Goal: Information Seeking & Learning: Compare options

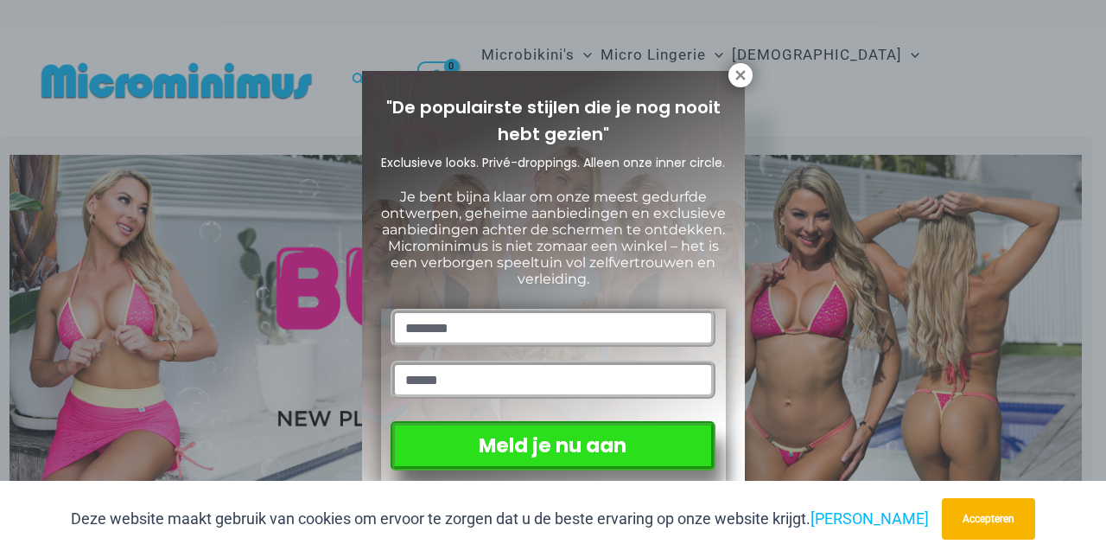
drag, startPoint x: 741, startPoint y: 75, endPoint x: 695, endPoint y: 80, distance: 46.0
click at [741, 75] on icon at bounding box center [741, 75] width 10 height 10
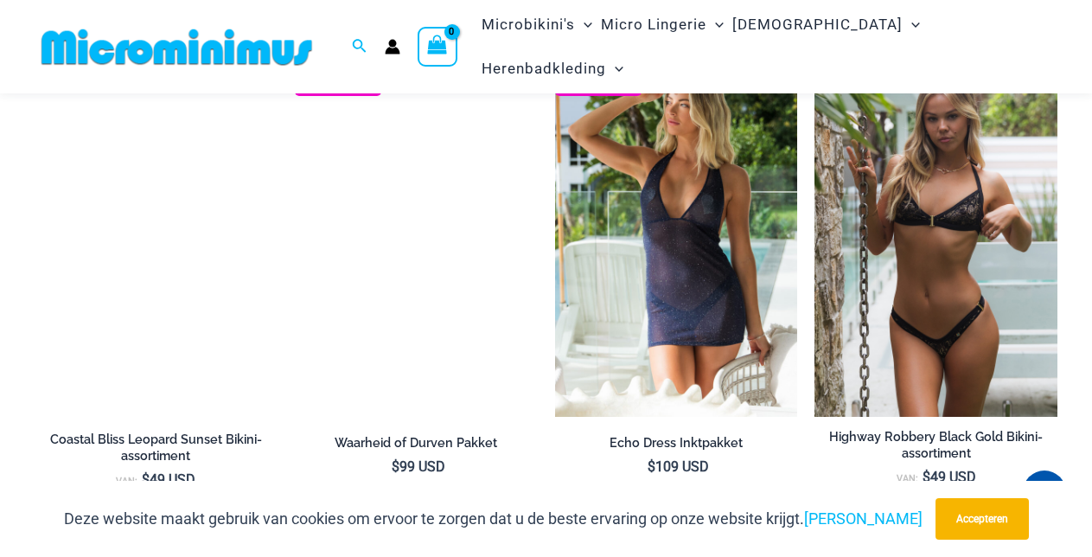
scroll to position [1364, 0]
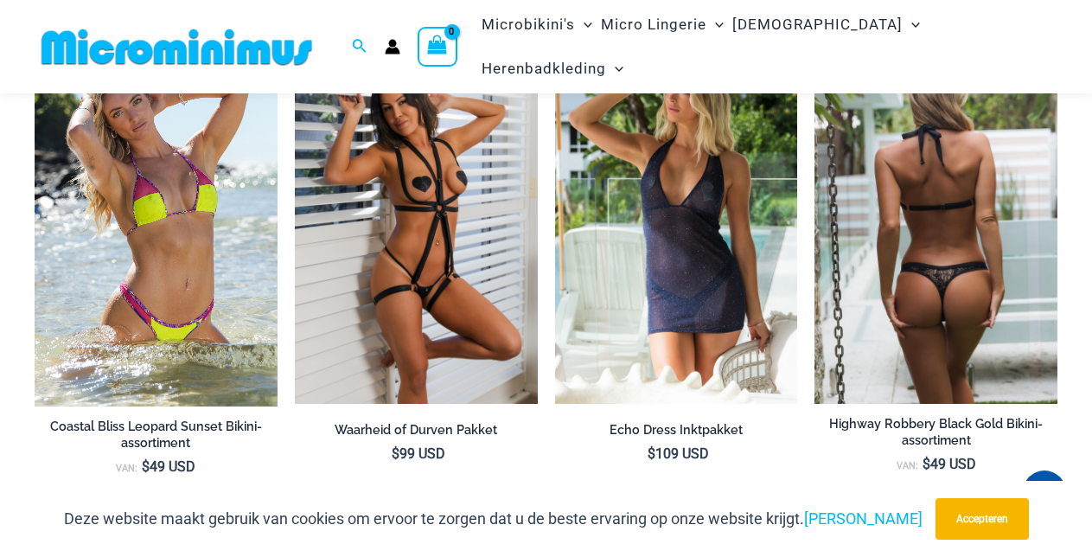
click at [947, 420] on font "Highway Robbery Black Gold Bikini-assortiment" at bounding box center [936, 431] width 214 height 31
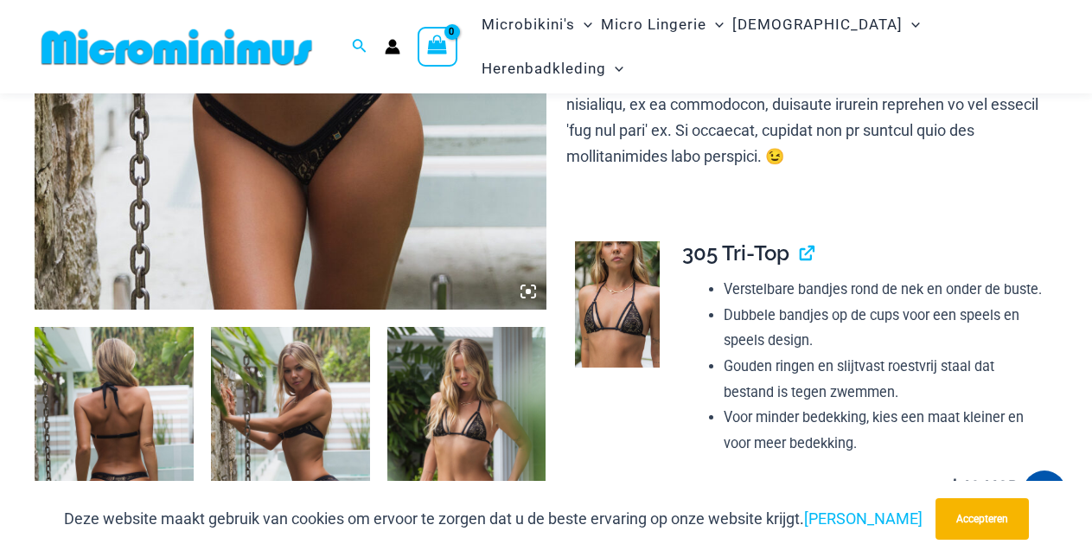
scroll to position [749, 0]
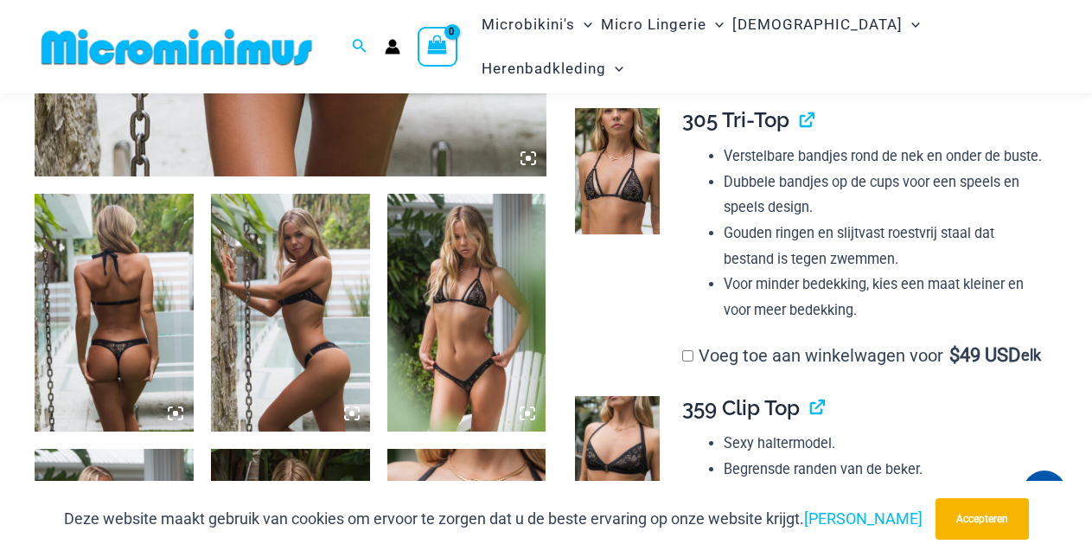
click at [431, 350] on img at bounding box center [466, 313] width 159 height 239
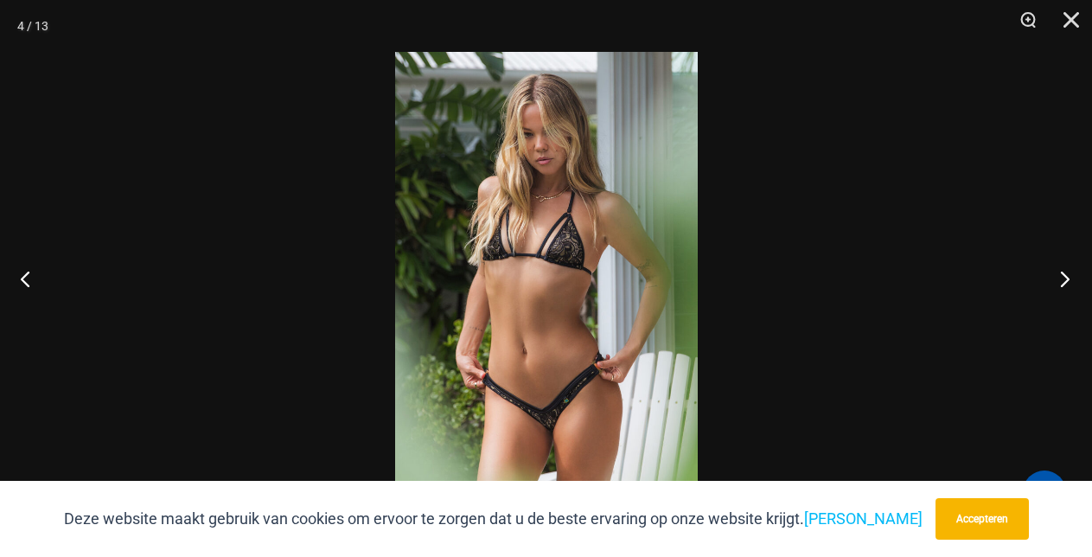
click at [1057, 278] on button "Volgende" at bounding box center [1059, 278] width 65 height 86
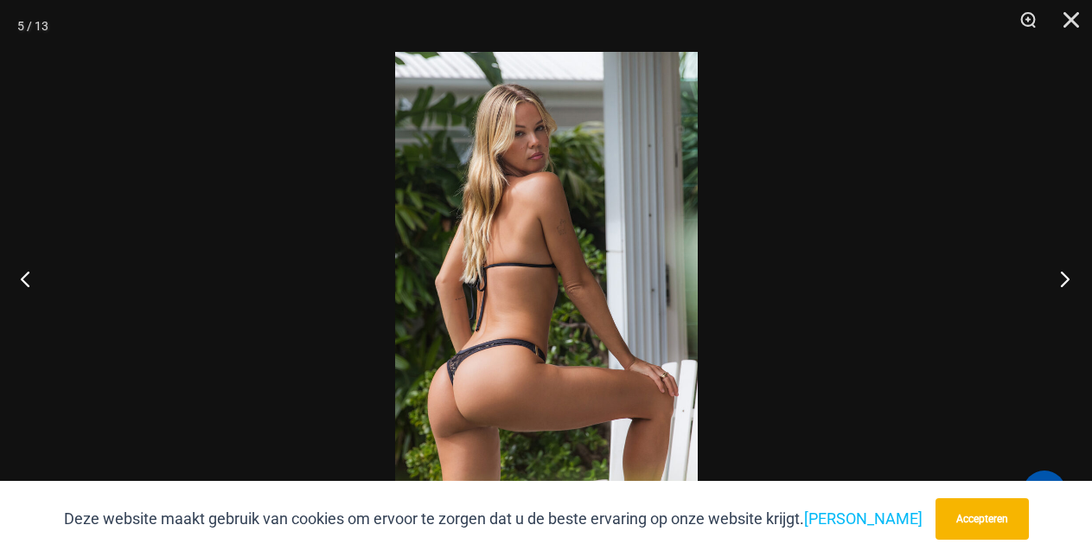
click at [1057, 278] on button "Volgende" at bounding box center [1059, 278] width 65 height 86
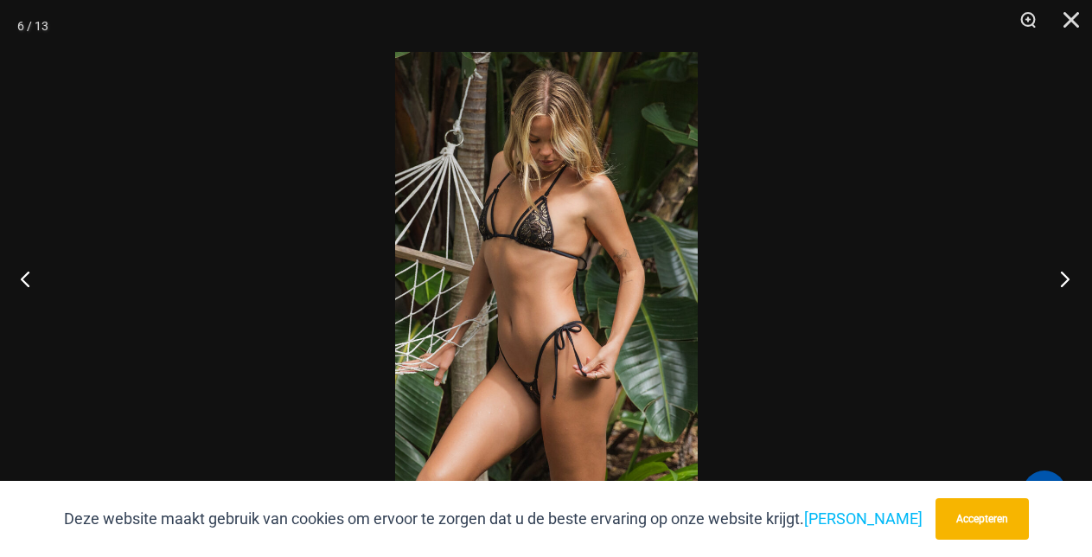
click at [1057, 278] on button "Volgende" at bounding box center [1059, 278] width 65 height 86
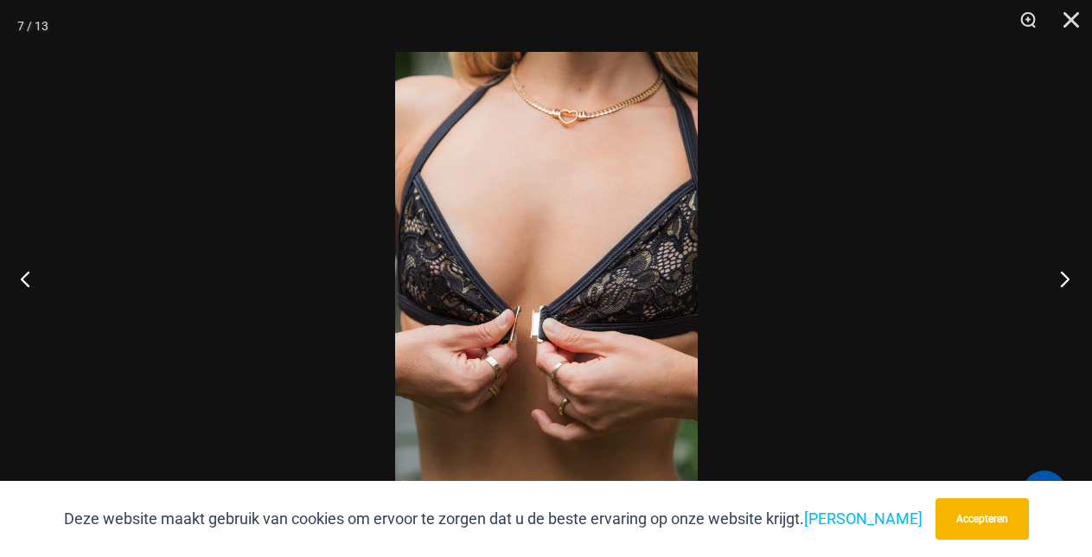
click at [1057, 278] on button "Volgende" at bounding box center [1059, 278] width 65 height 86
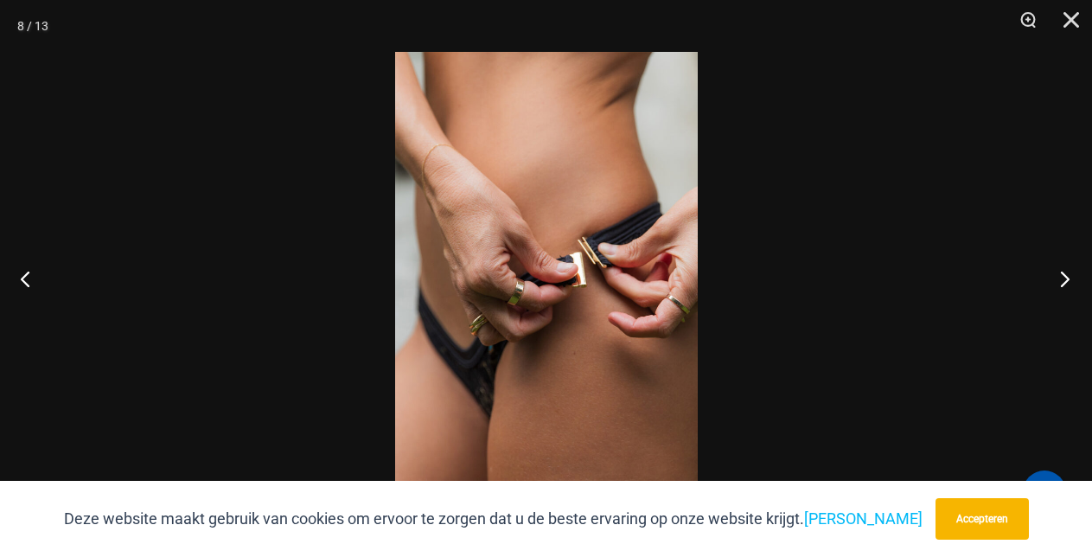
click at [1057, 278] on button "Volgende" at bounding box center [1059, 278] width 65 height 86
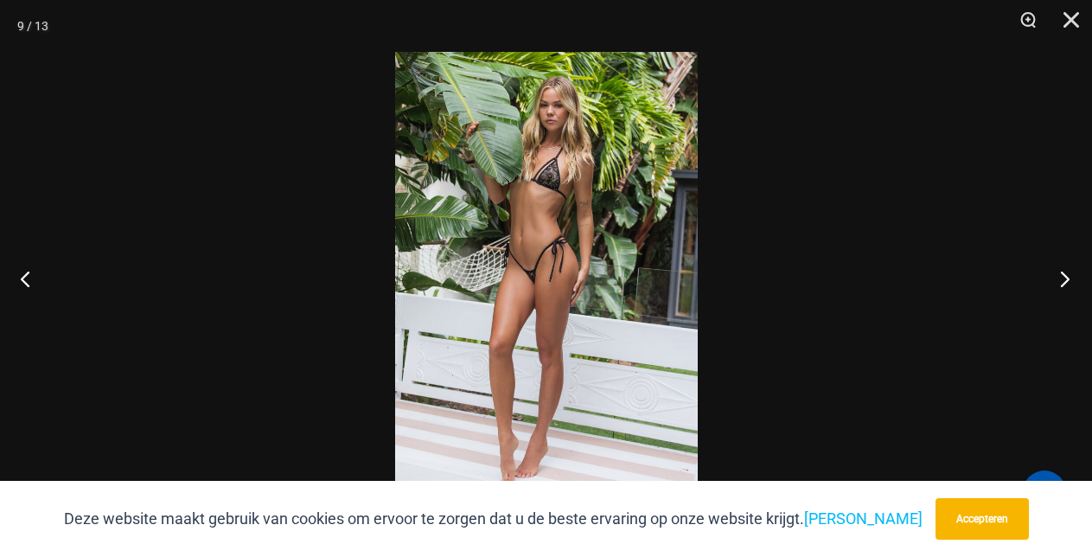
click at [1057, 278] on button "Volgende" at bounding box center [1059, 278] width 65 height 86
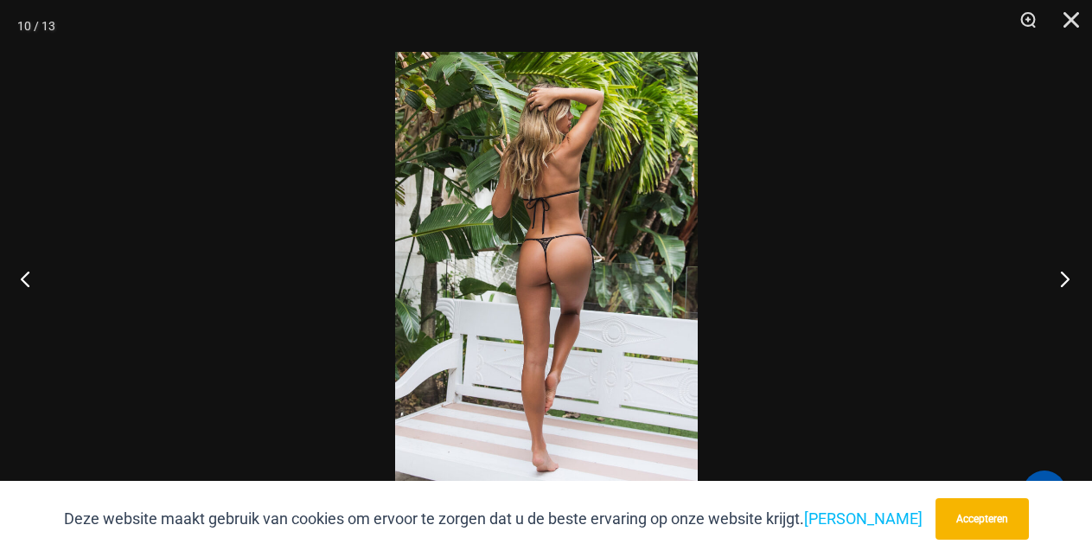
click at [1057, 278] on button "Volgende" at bounding box center [1059, 278] width 65 height 86
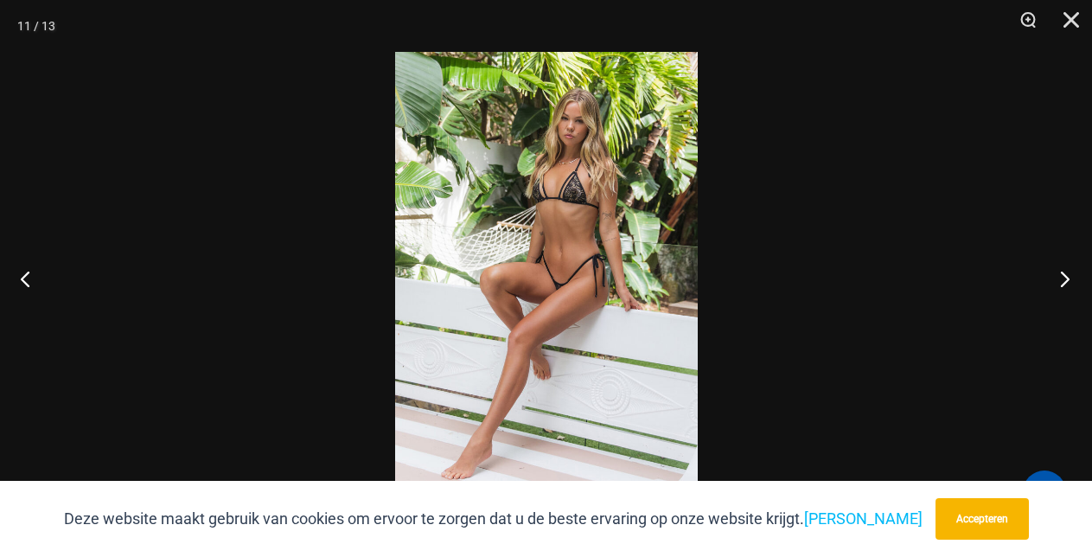
click at [1057, 278] on button "Volgende" at bounding box center [1059, 278] width 65 height 86
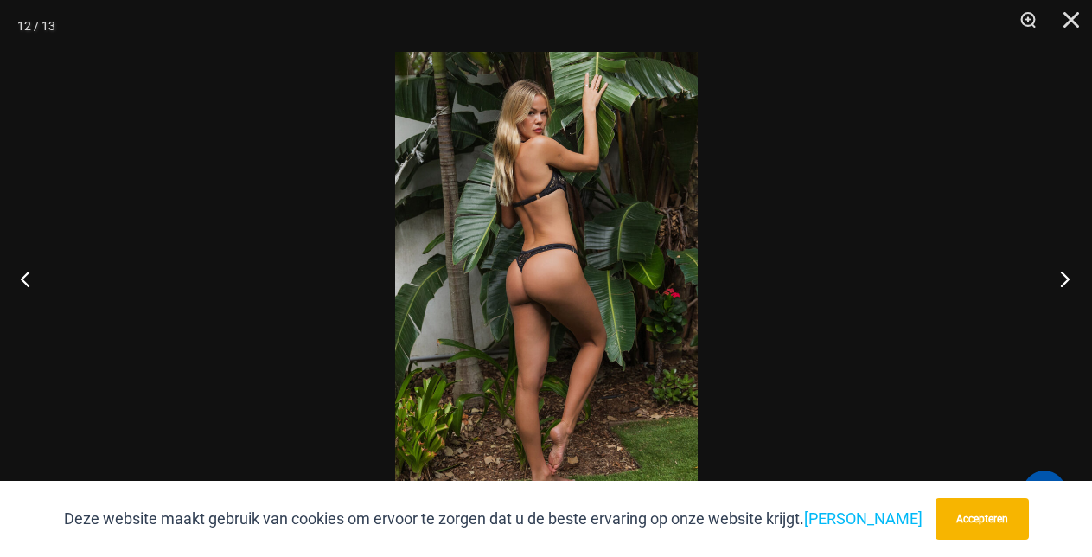
click at [1057, 278] on button "Volgende" at bounding box center [1059, 278] width 65 height 86
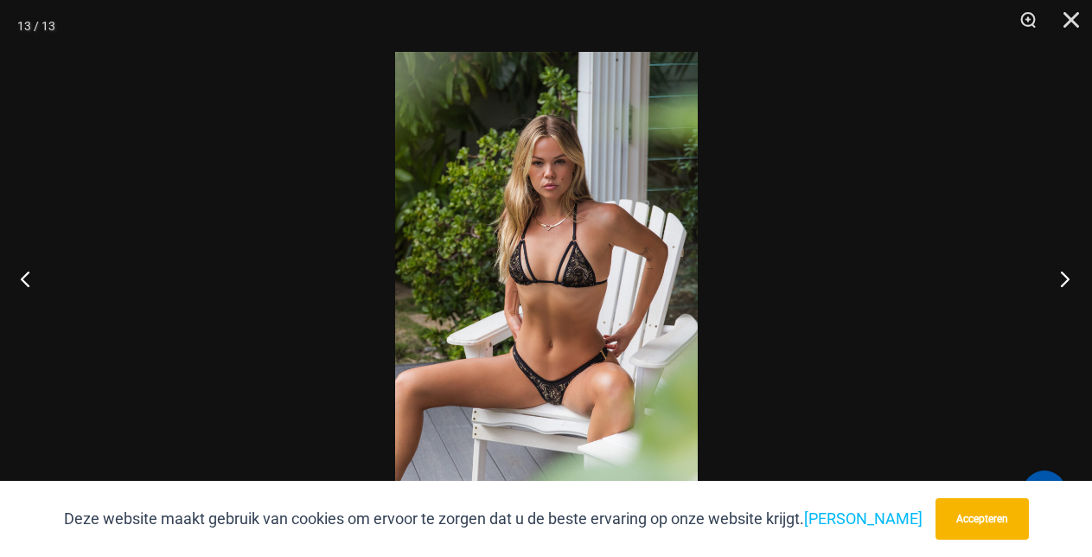
click at [1057, 278] on button "Volgende" at bounding box center [1059, 278] width 65 height 86
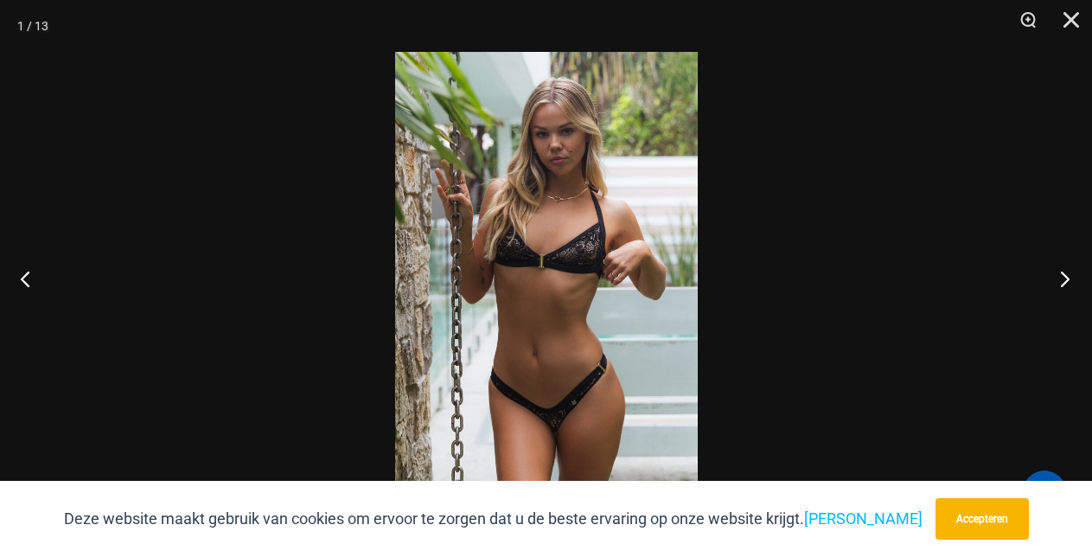
click at [1057, 278] on button "Volgende" at bounding box center [1059, 278] width 65 height 86
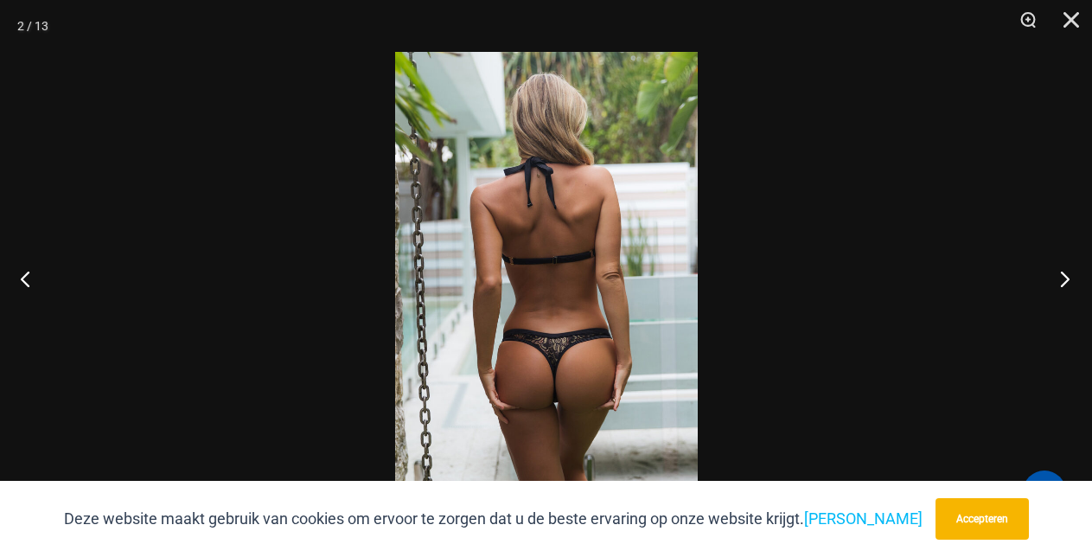
click at [1057, 278] on button "Volgende" at bounding box center [1059, 278] width 65 height 86
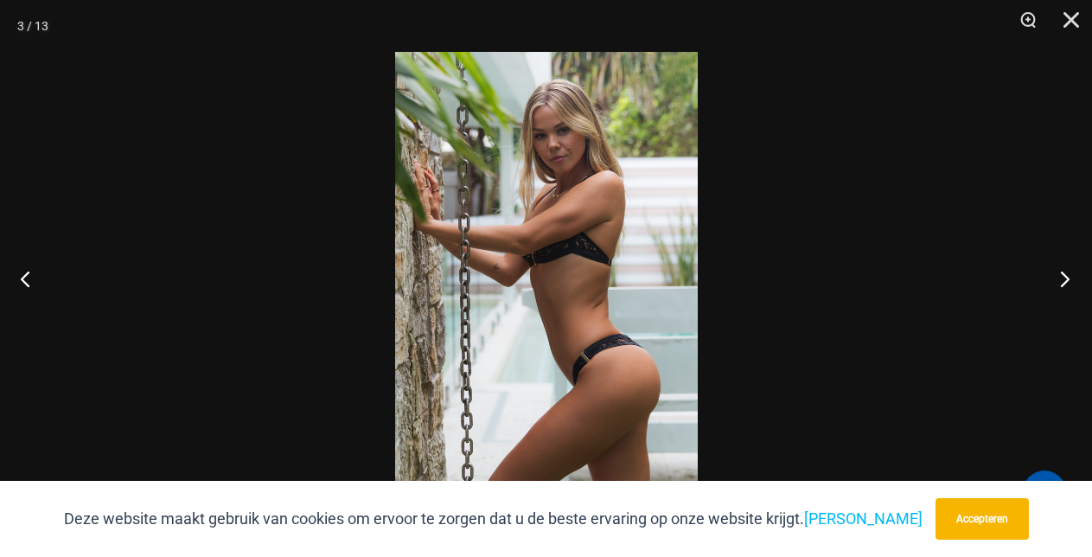
click at [1057, 278] on button "Volgende" at bounding box center [1059, 278] width 65 height 86
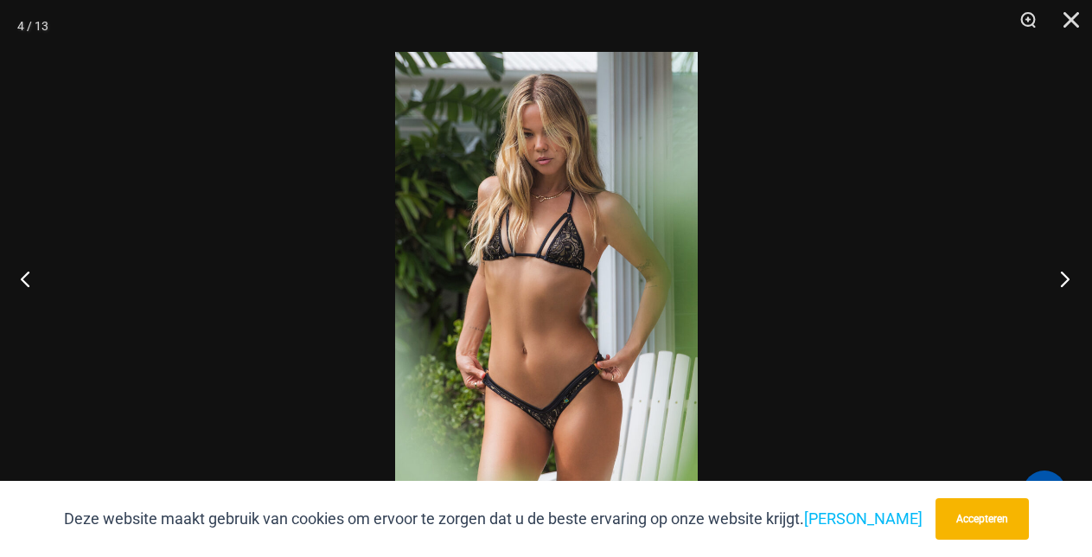
click at [1057, 278] on button "Volgende" at bounding box center [1059, 278] width 65 height 86
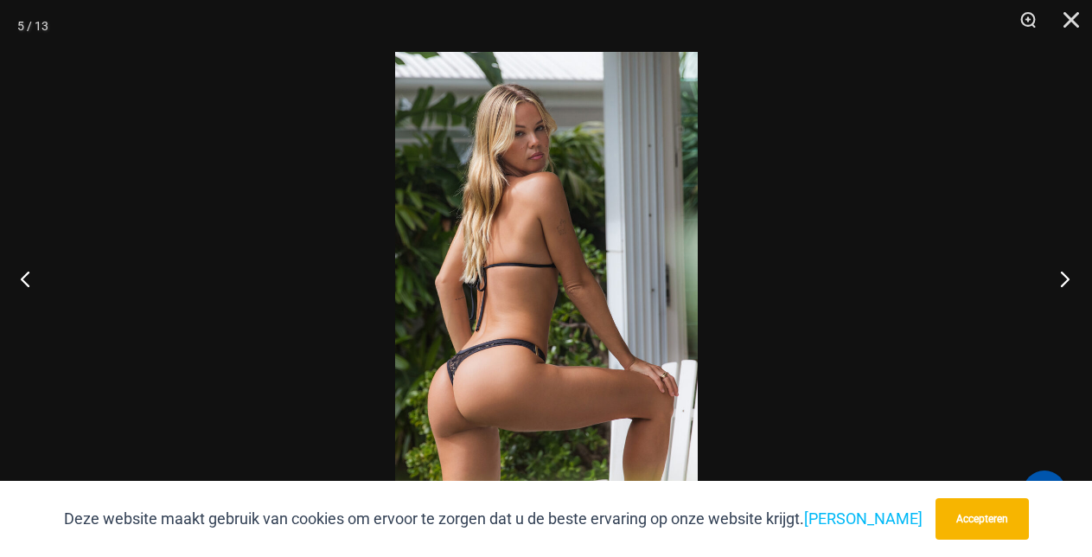
click at [1057, 278] on button "Volgende" at bounding box center [1059, 278] width 65 height 86
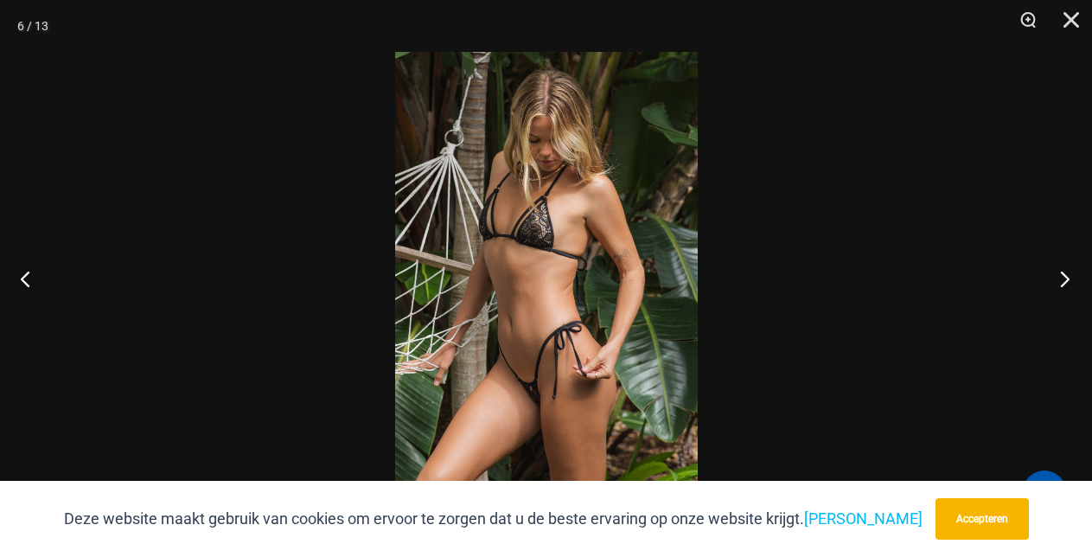
click at [1057, 278] on button "Volgende" at bounding box center [1059, 278] width 65 height 86
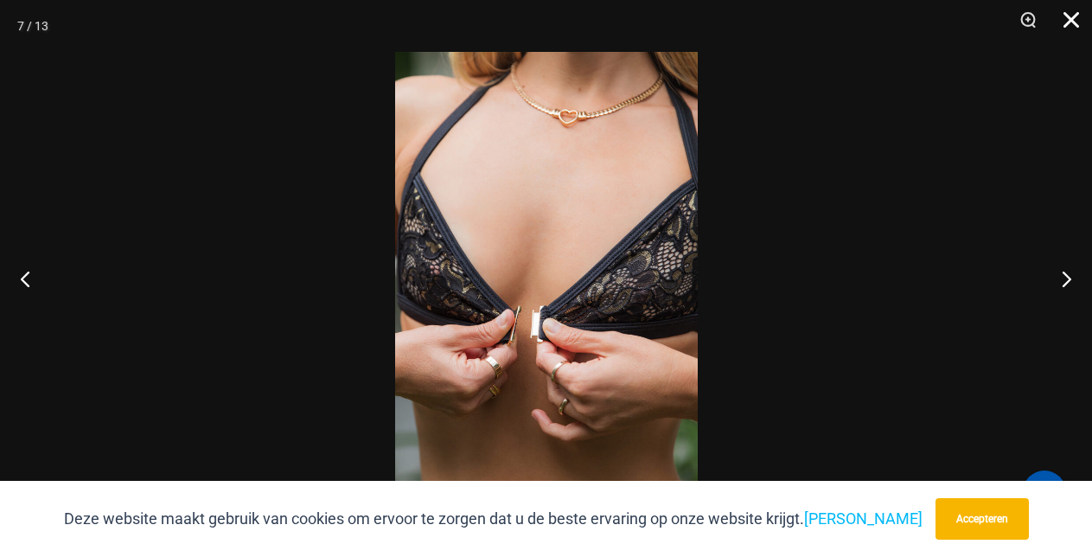
click at [1068, 22] on button "Dichtbij" at bounding box center [1064, 26] width 43 height 52
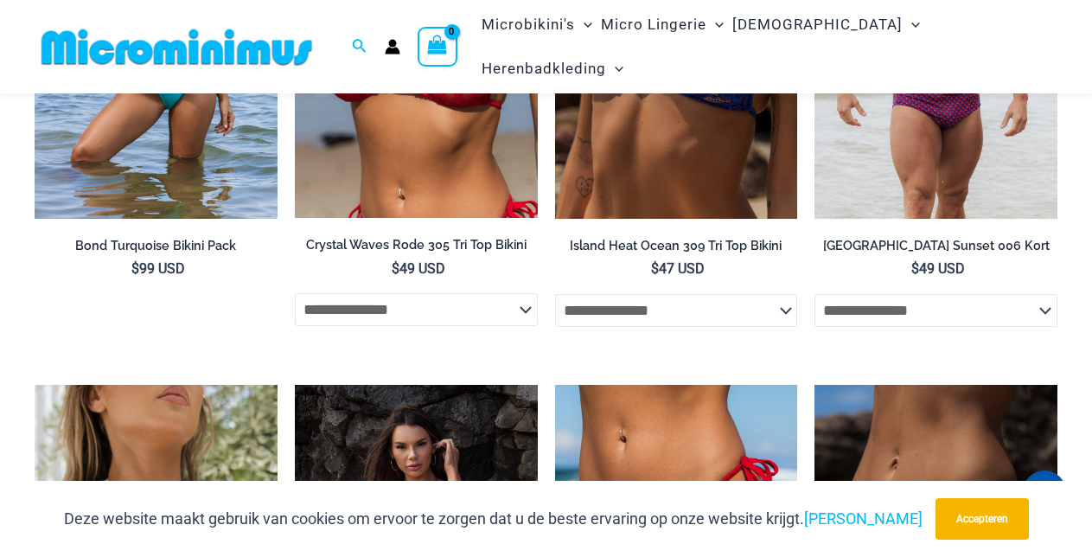
scroll to position [3648, 0]
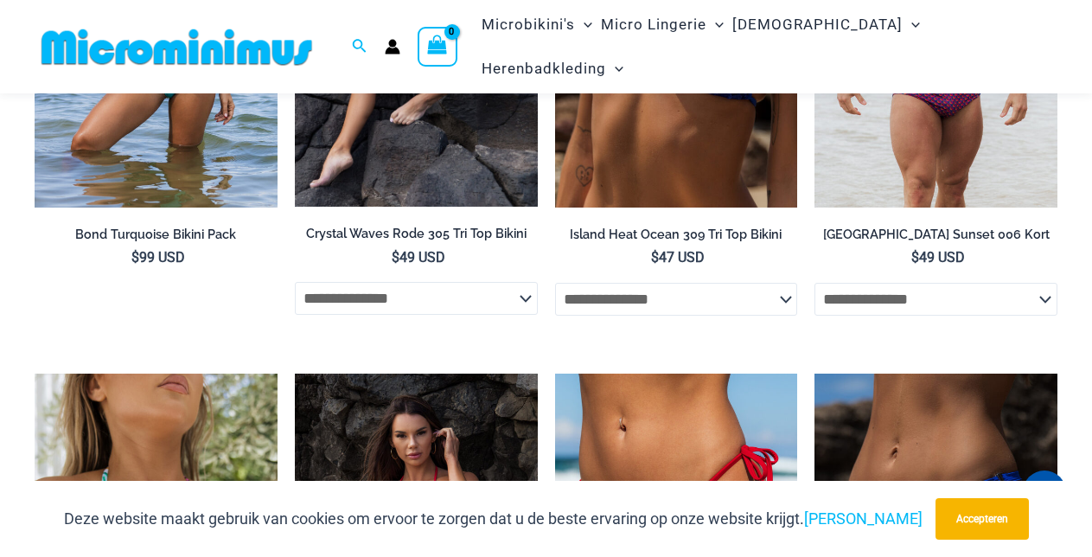
click at [396, 207] on img at bounding box center [416, 25] width 243 height 363
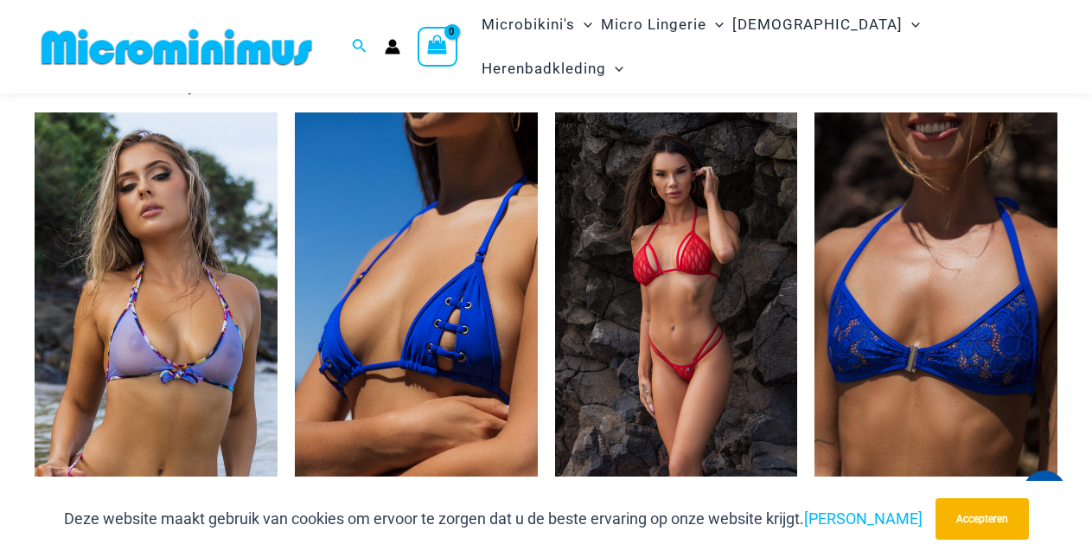
scroll to position [2771, 0]
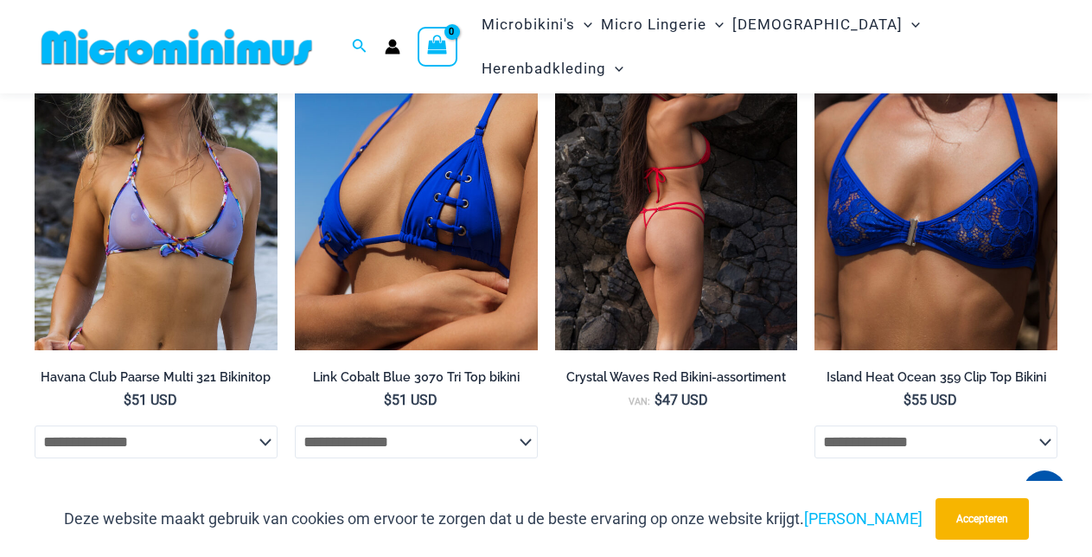
click at [680, 384] on font "Crystal Waves Red Bikini-assortiment" at bounding box center [676, 376] width 220 height 15
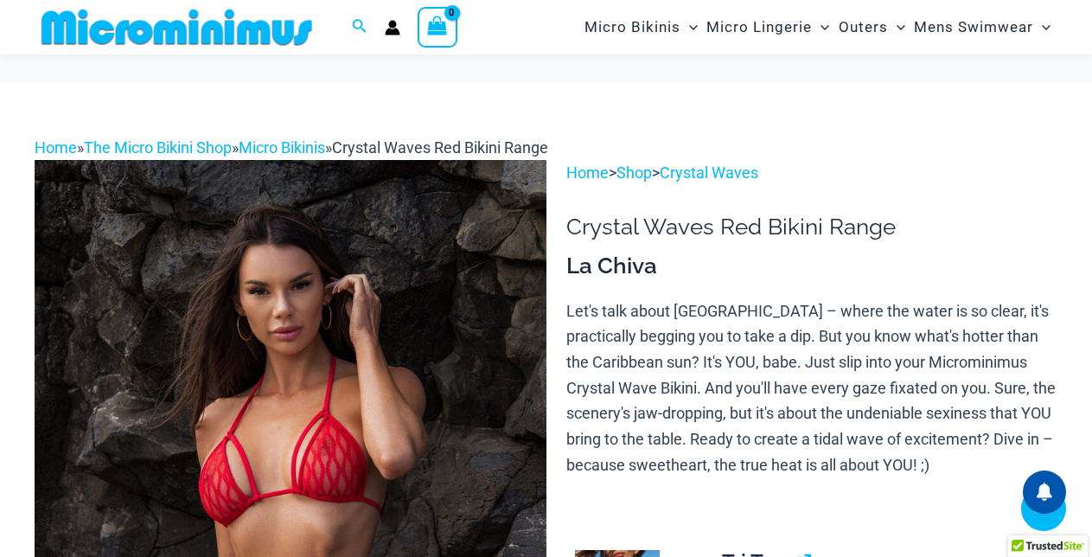
scroll to position [303, 0]
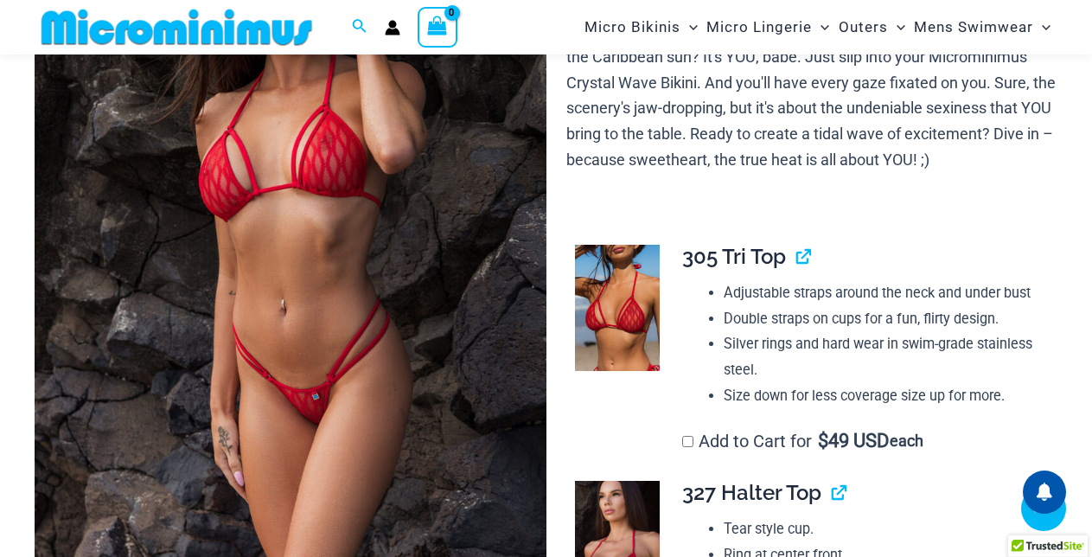
click at [448, 303] on img at bounding box center [291, 238] width 512 height 767
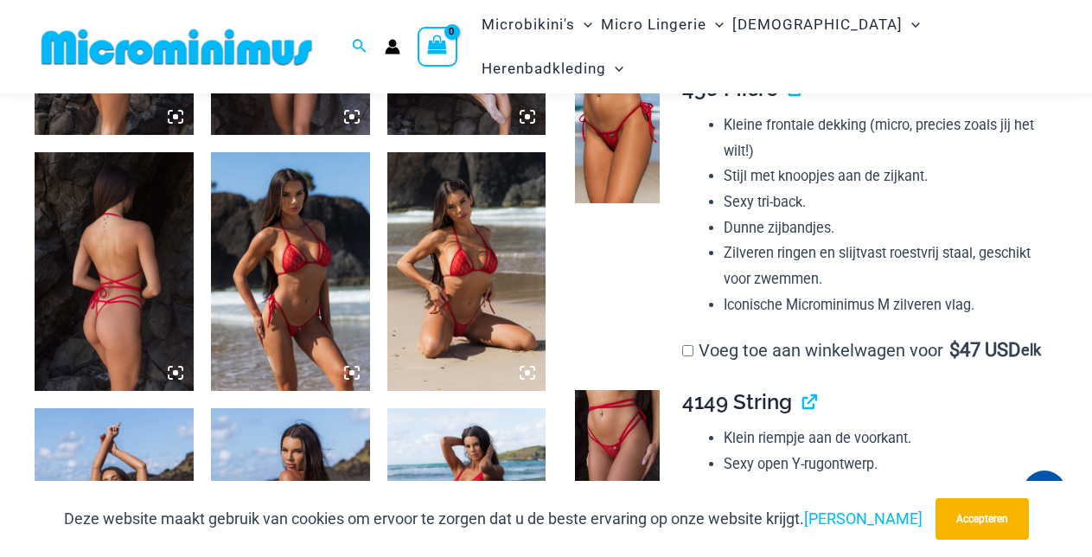
scroll to position [1101, 0]
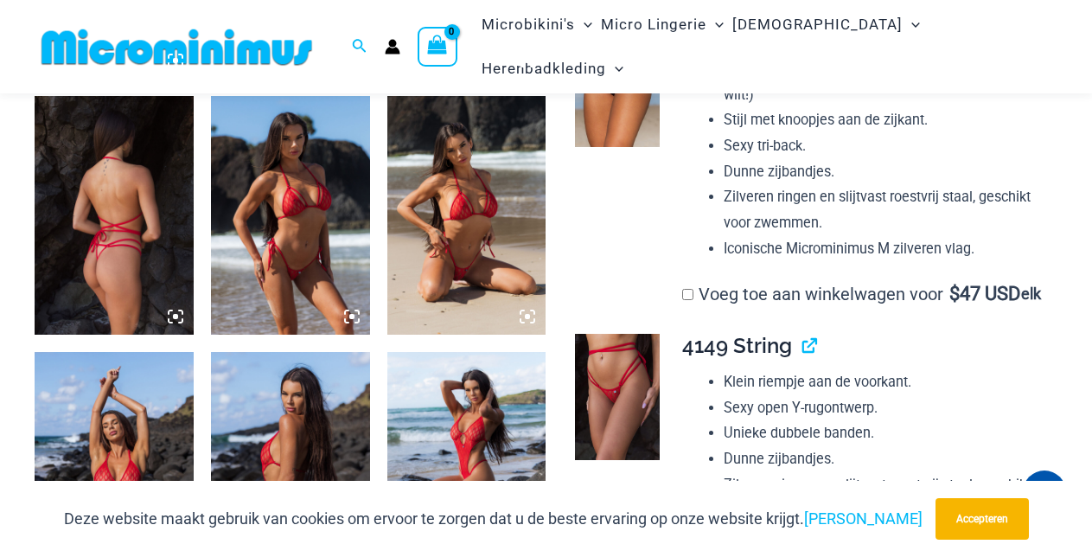
click at [618, 122] on img at bounding box center [617, 84] width 84 height 126
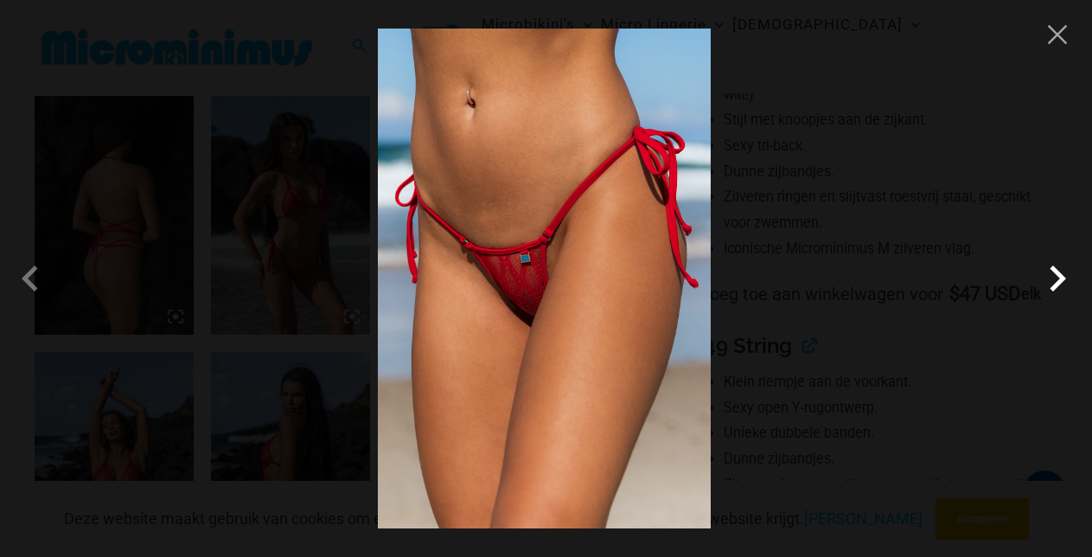
click at [1055, 269] on span at bounding box center [1057, 278] width 52 height 52
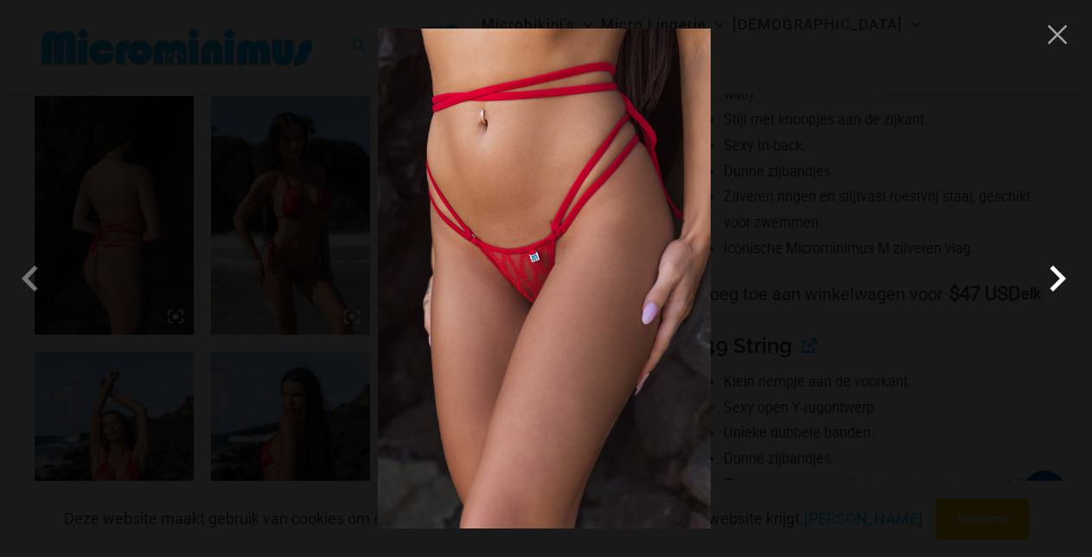
click at [1055, 269] on span at bounding box center [1057, 278] width 52 height 52
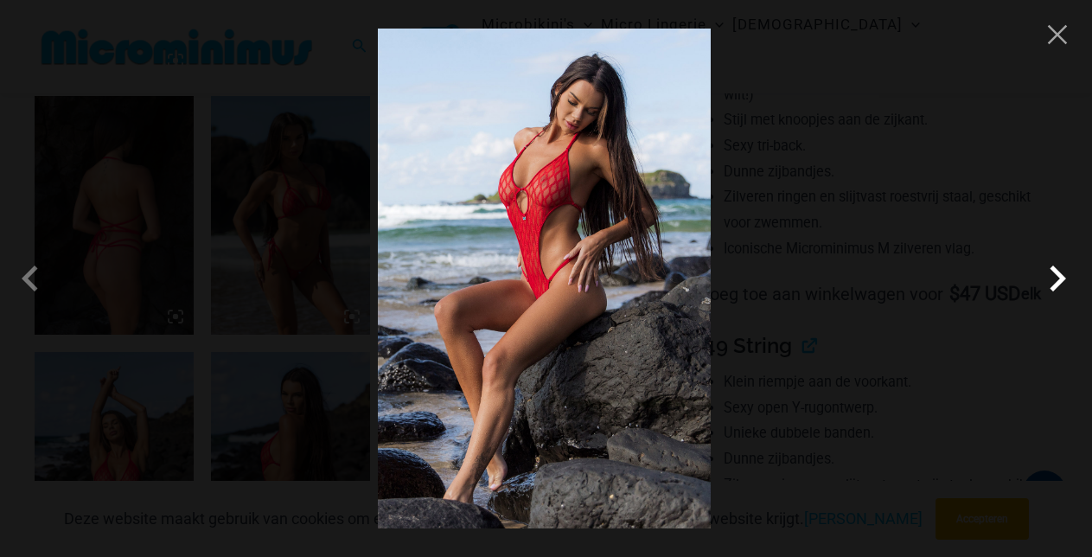
click at [1055, 269] on span at bounding box center [1057, 278] width 52 height 52
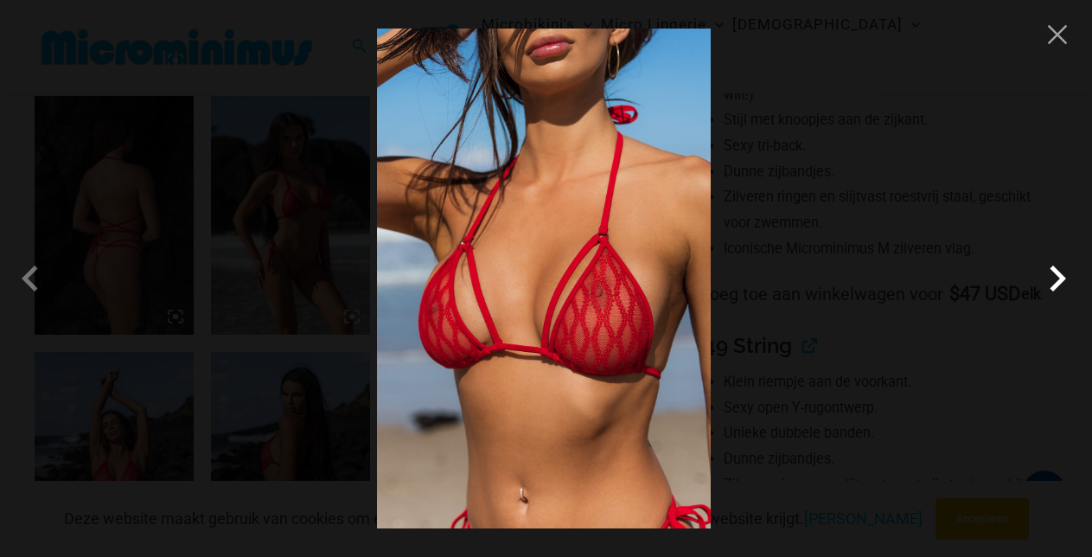
click at [1055, 269] on span at bounding box center [1057, 278] width 52 height 52
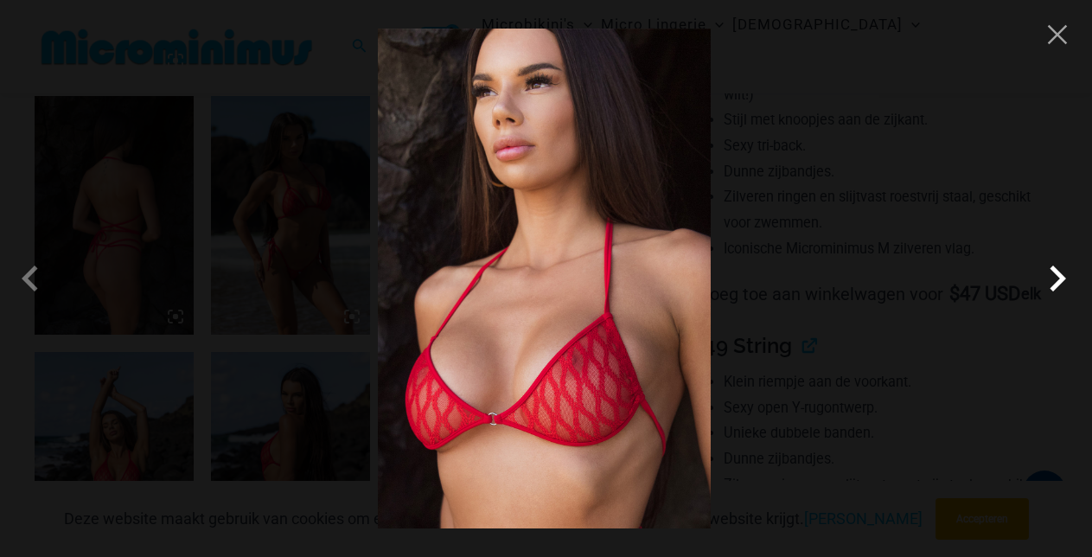
click at [1055, 269] on span at bounding box center [1057, 278] width 52 height 52
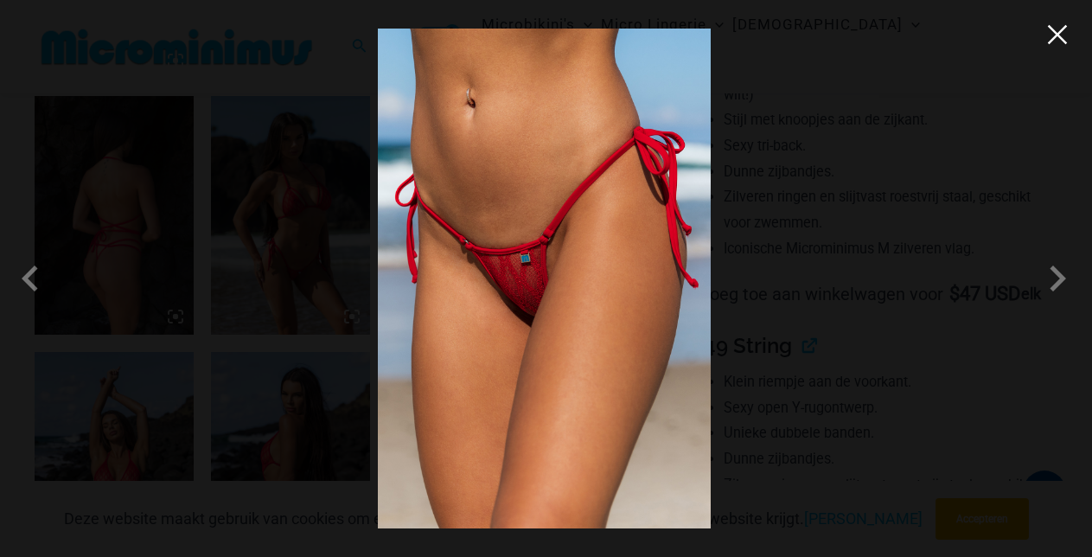
click at [1056, 41] on button "Close" at bounding box center [1057, 35] width 26 height 26
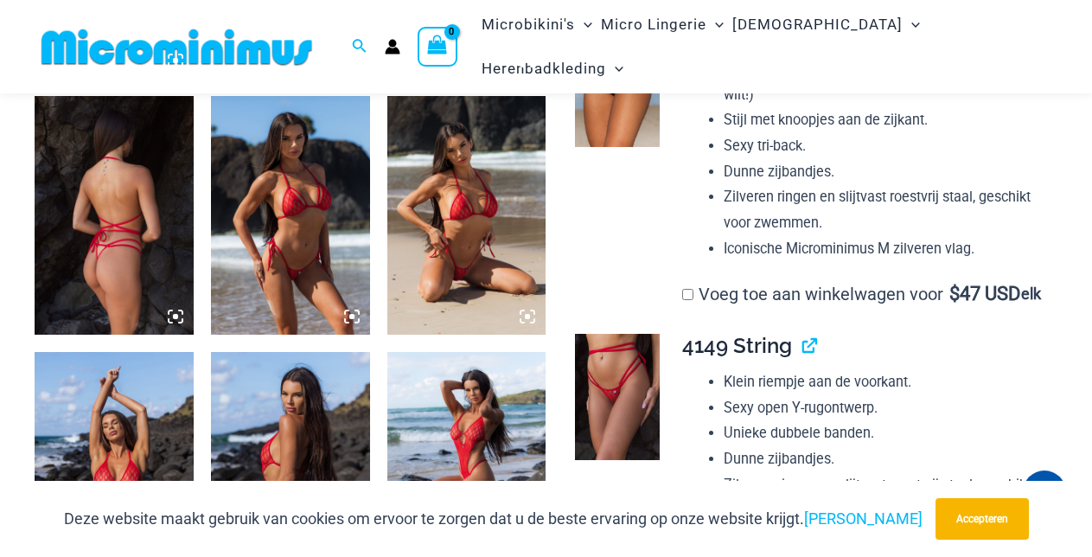
click at [279, 231] on img at bounding box center [290, 215] width 159 height 239
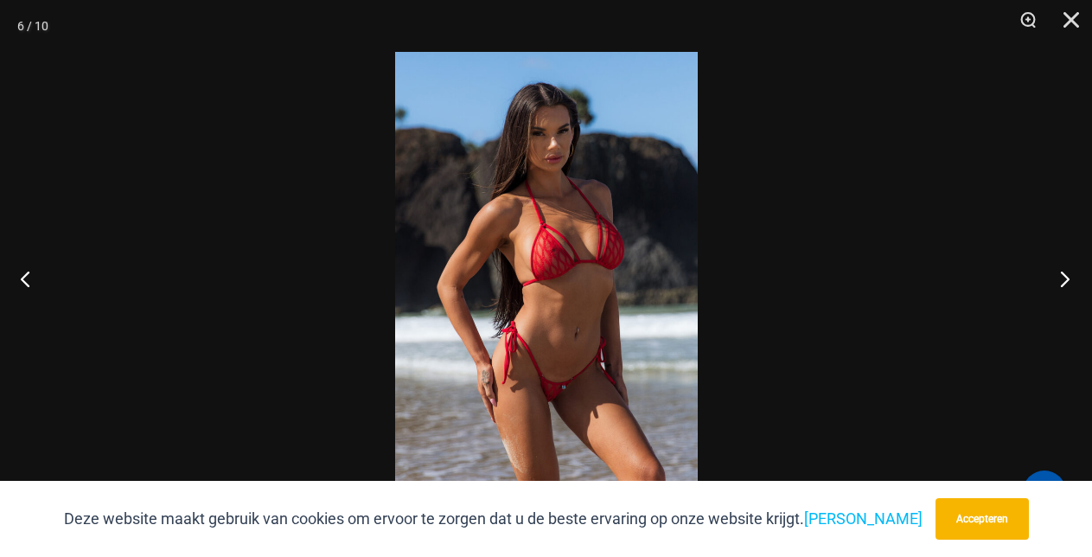
click at [1078, 267] on button "Volgende" at bounding box center [1059, 278] width 65 height 86
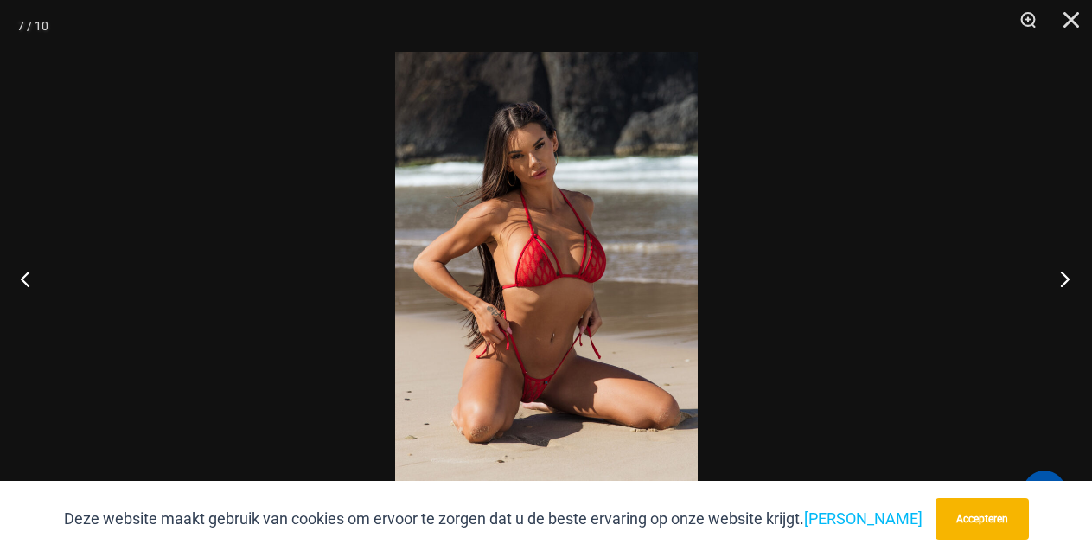
click at [1078, 267] on button "Volgende" at bounding box center [1059, 278] width 65 height 86
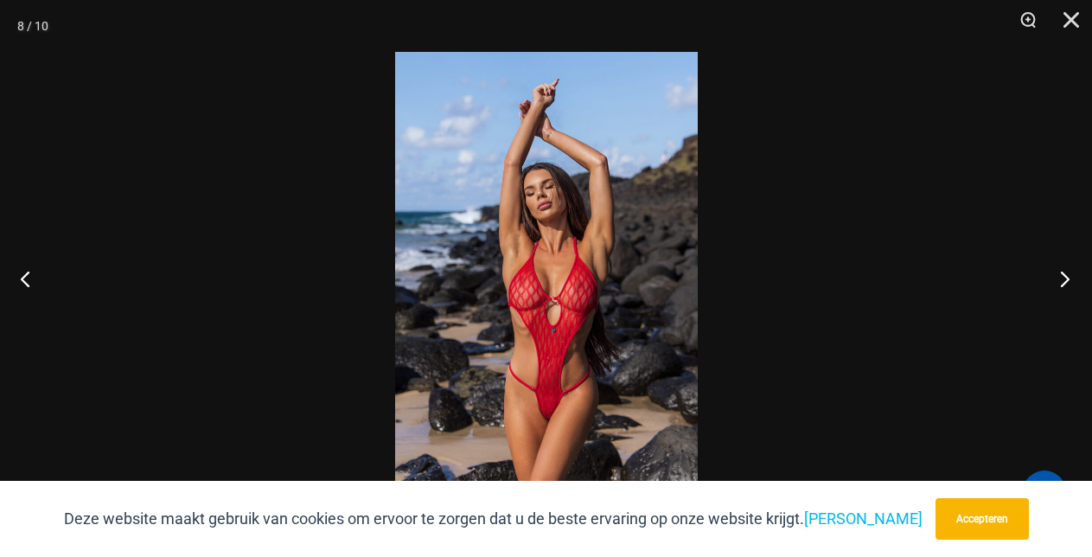
click at [1078, 267] on button "Volgende" at bounding box center [1059, 278] width 65 height 86
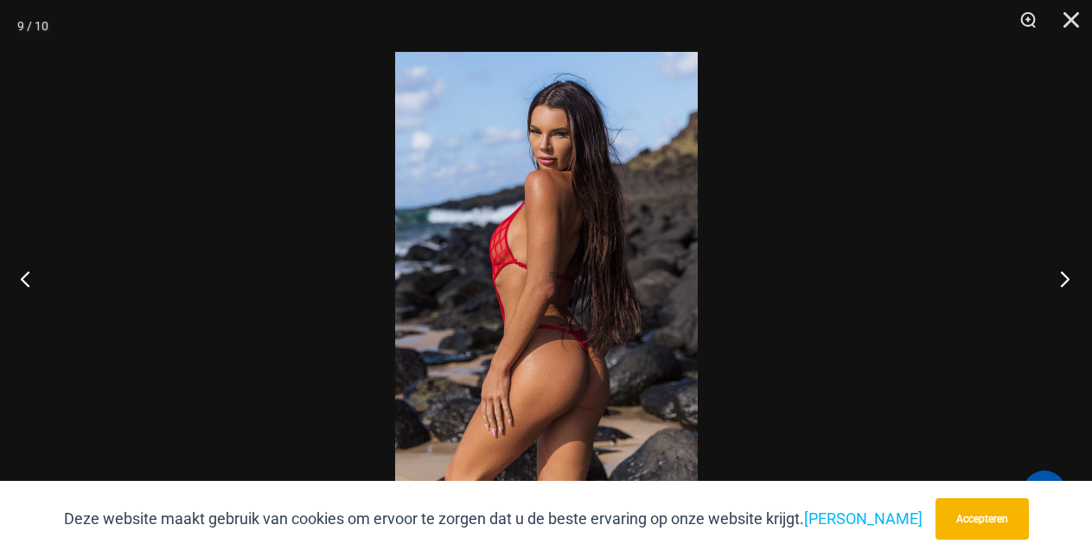
click at [1078, 267] on button "Volgende" at bounding box center [1059, 278] width 65 height 86
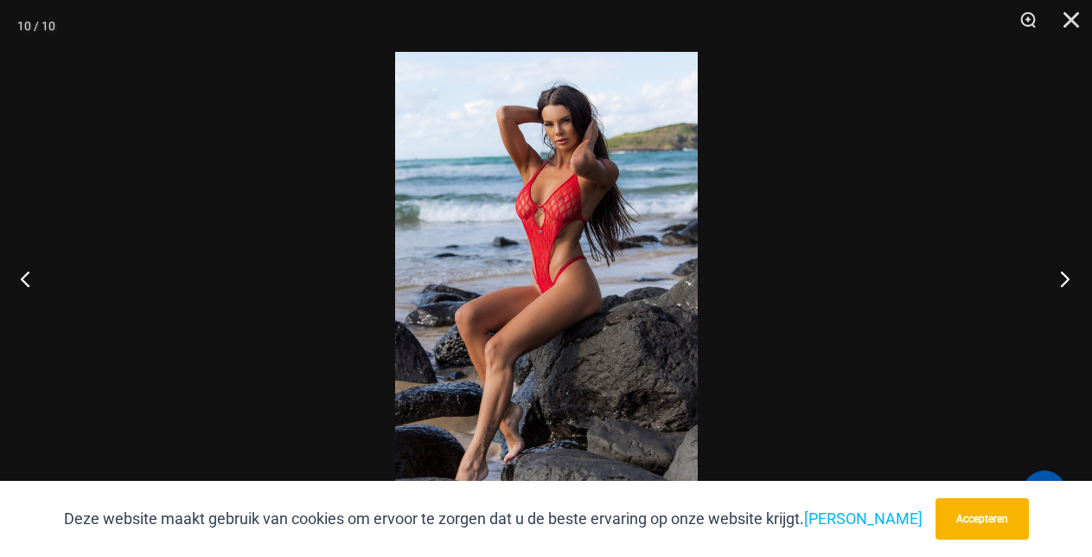
click at [1078, 267] on button "Volgende" at bounding box center [1059, 278] width 65 height 86
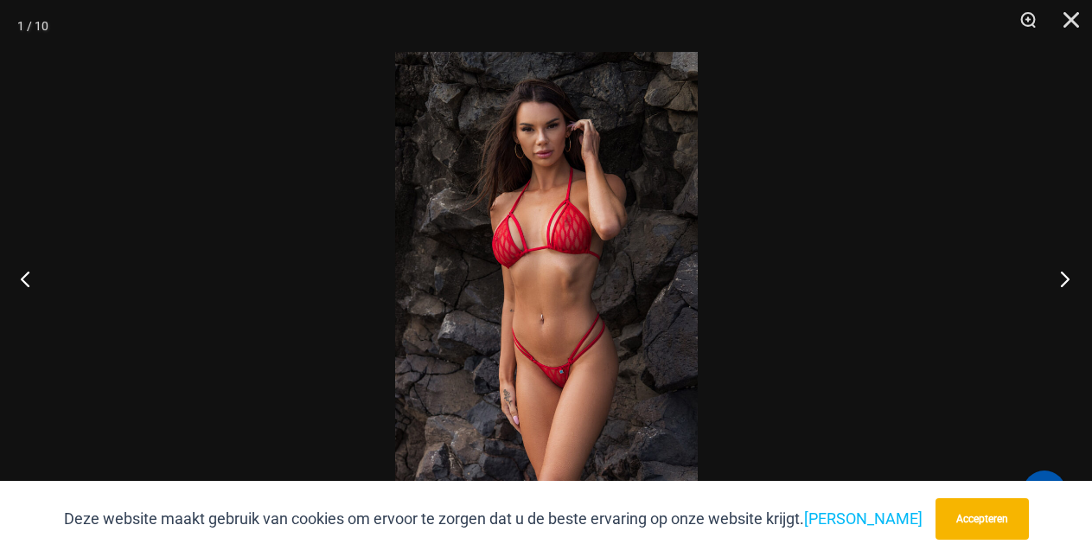
click at [1077, 267] on button "Volgende" at bounding box center [1059, 278] width 65 height 86
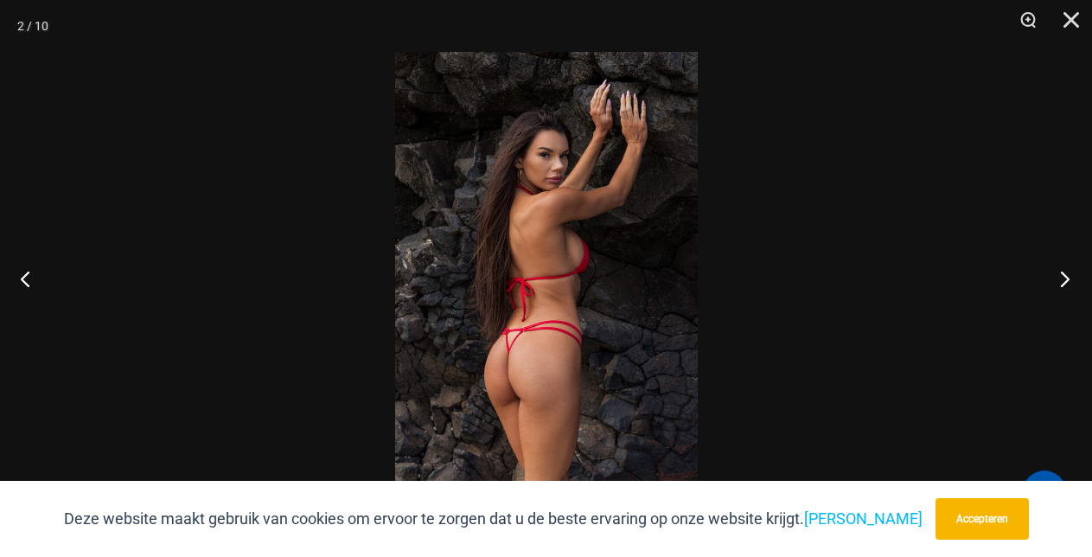
click at [1077, 267] on button "Volgende" at bounding box center [1059, 278] width 65 height 86
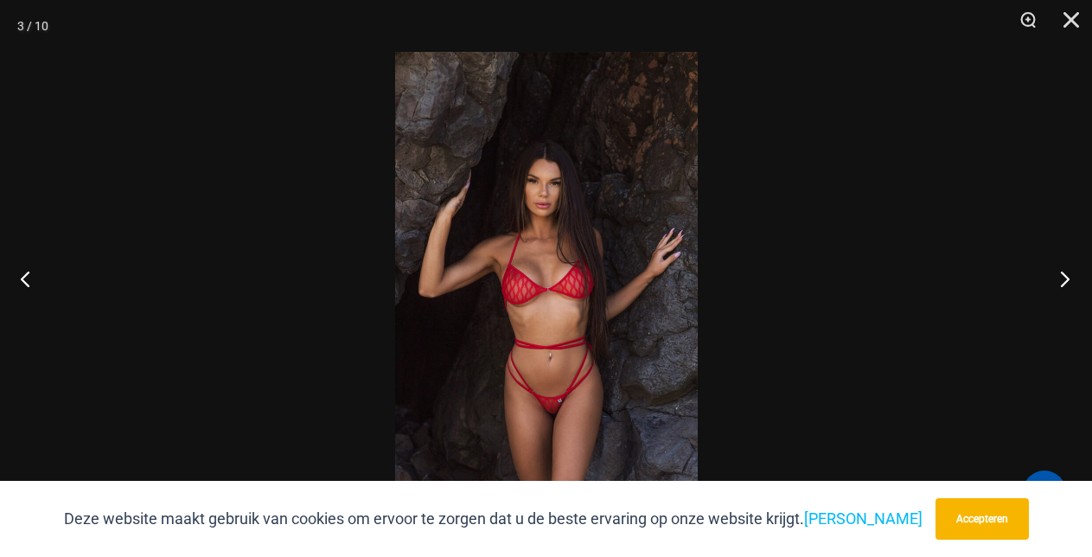
click at [1077, 267] on button "Volgende" at bounding box center [1059, 278] width 65 height 86
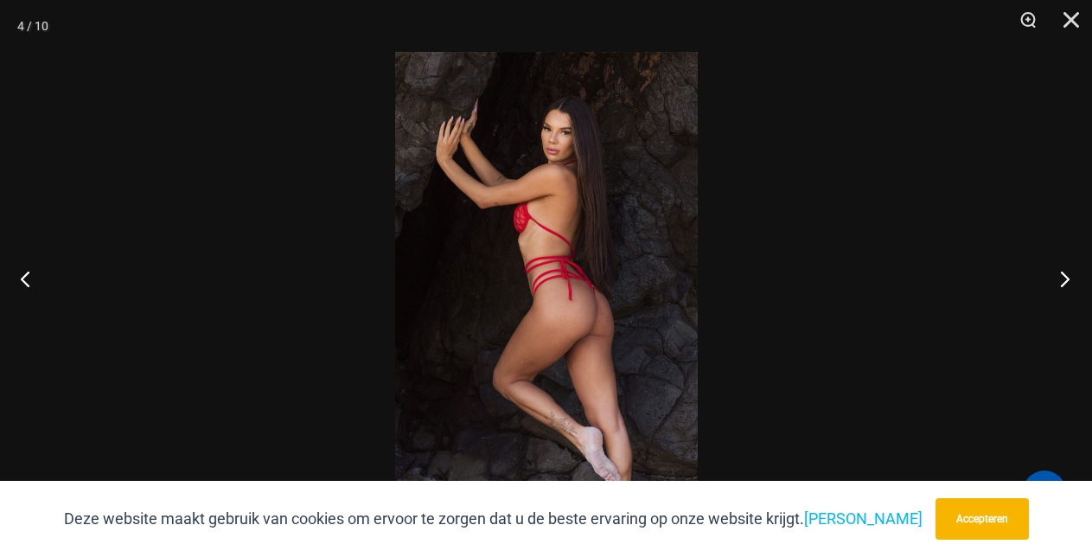
click at [1077, 267] on button "Volgende" at bounding box center [1059, 278] width 65 height 86
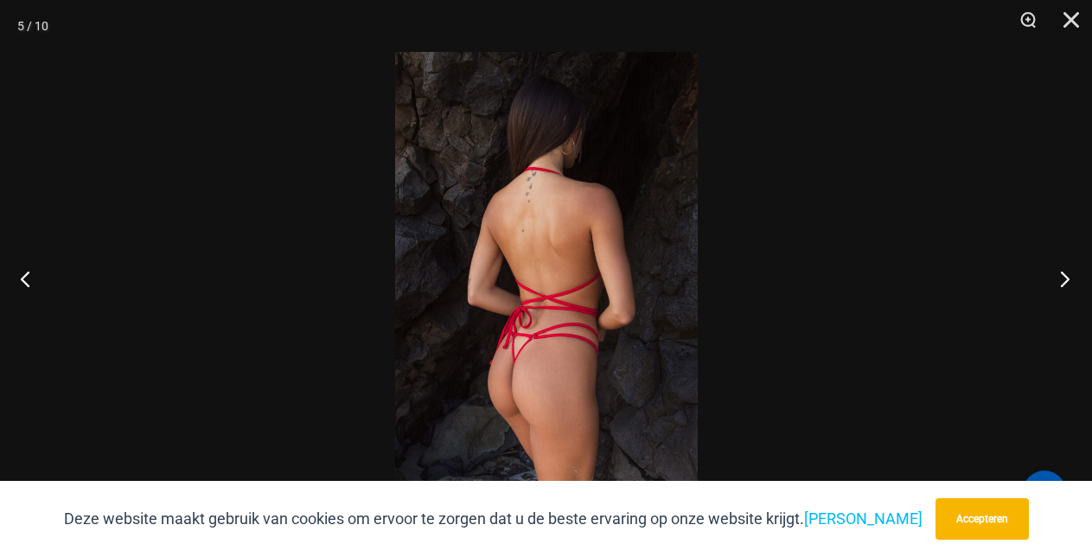
click at [1063, 277] on button "Volgende" at bounding box center [1059, 278] width 65 height 86
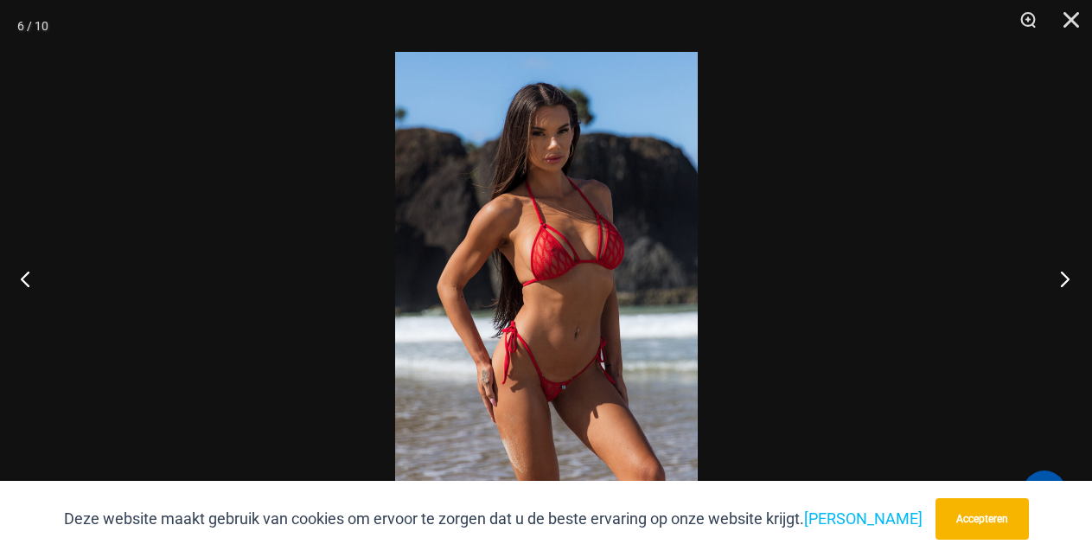
click at [1063, 277] on button "Volgende" at bounding box center [1059, 278] width 65 height 86
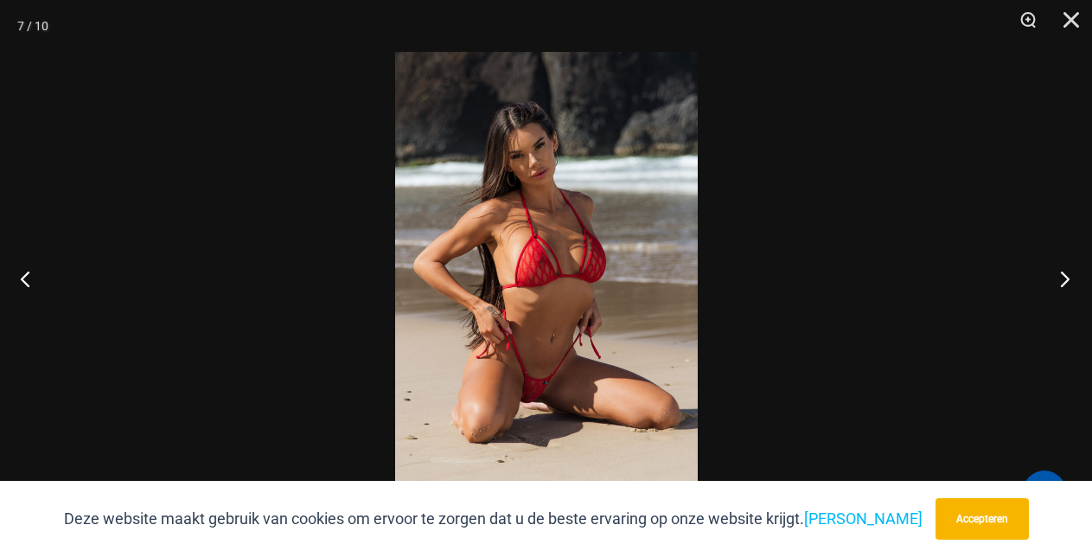
click at [1063, 277] on button "Volgende" at bounding box center [1059, 278] width 65 height 86
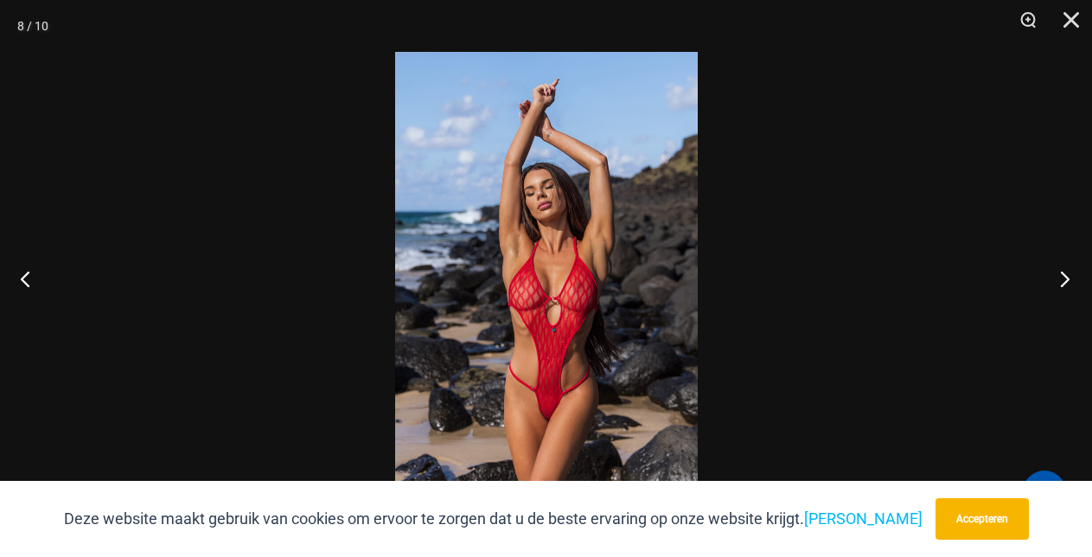
click at [1063, 277] on button "Volgende" at bounding box center [1059, 278] width 65 height 86
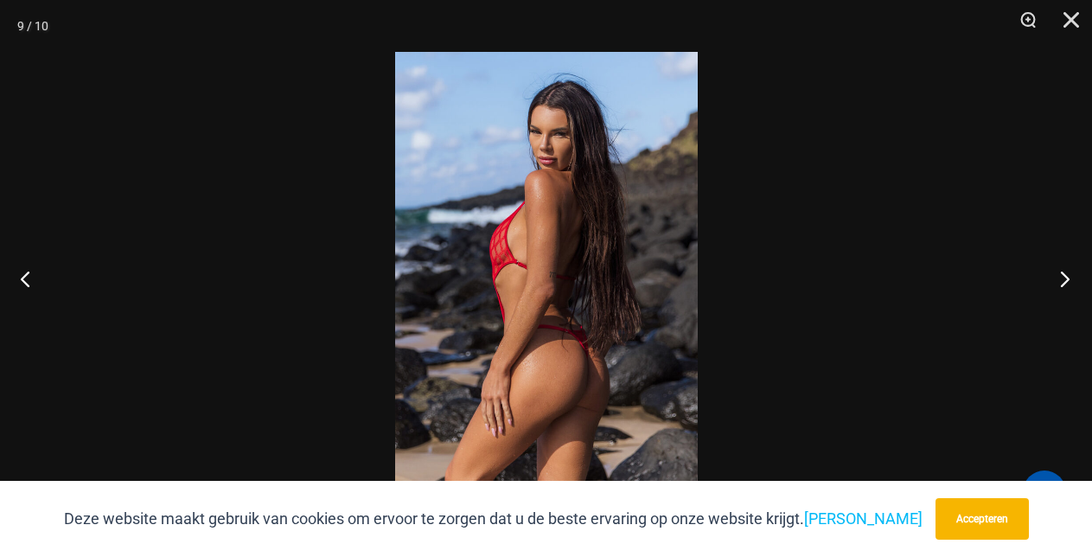
click at [1063, 277] on button "Volgende" at bounding box center [1059, 278] width 65 height 86
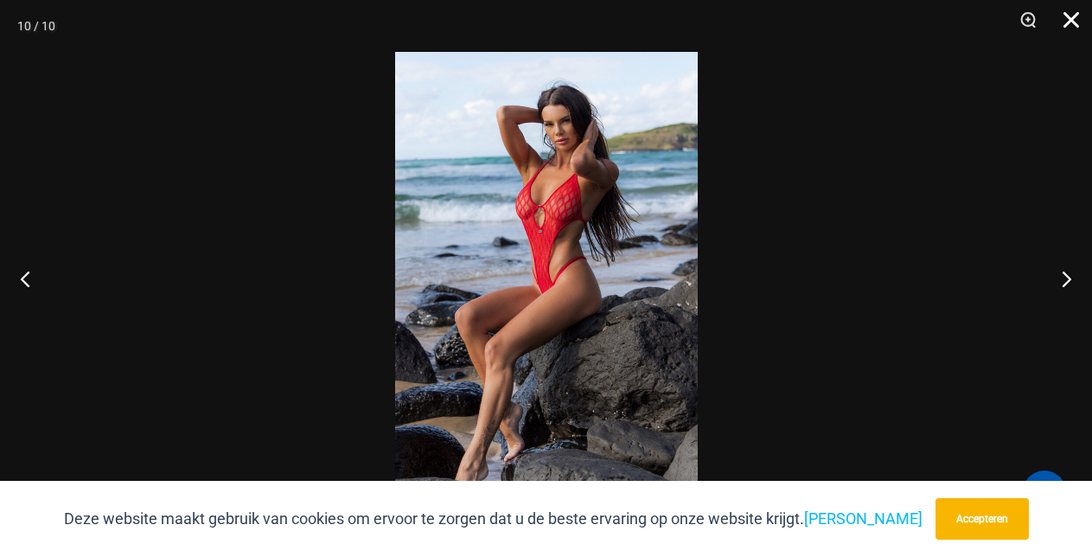
click at [1068, 21] on button "Dichtbij" at bounding box center [1064, 26] width 43 height 52
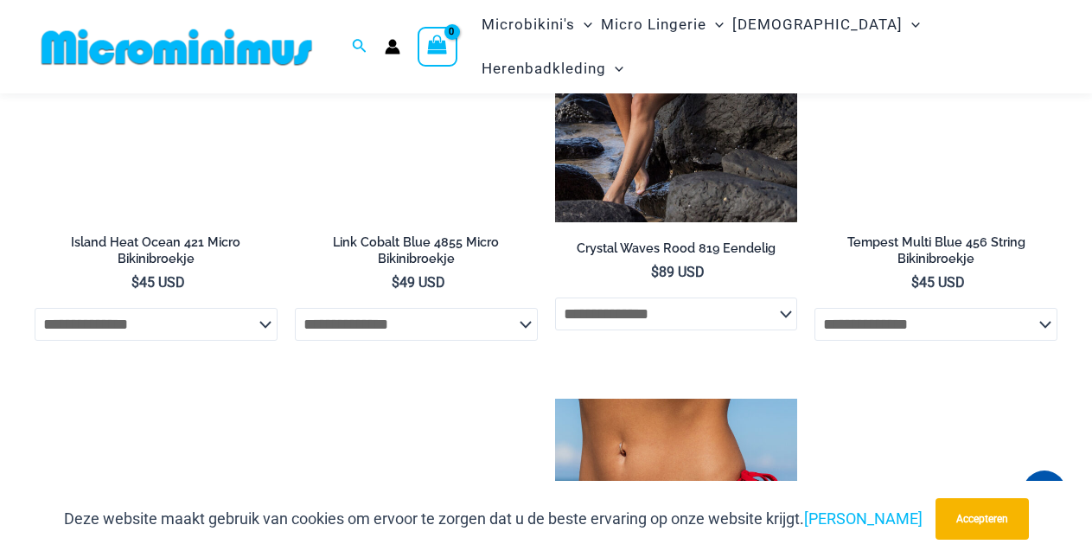
scroll to position [3640, 0]
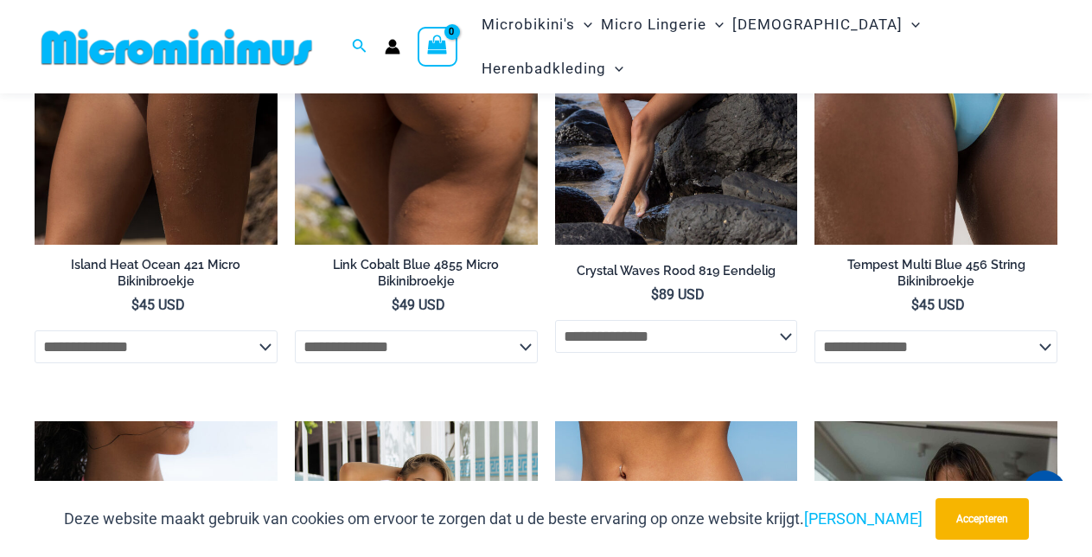
click at [437, 363] on div "**********" at bounding box center [416, 310] width 243 height 106
click at [430, 288] on font "Link Cobalt Blue 4855 Micro Bikinibroekje" at bounding box center [416, 272] width 166 height 31
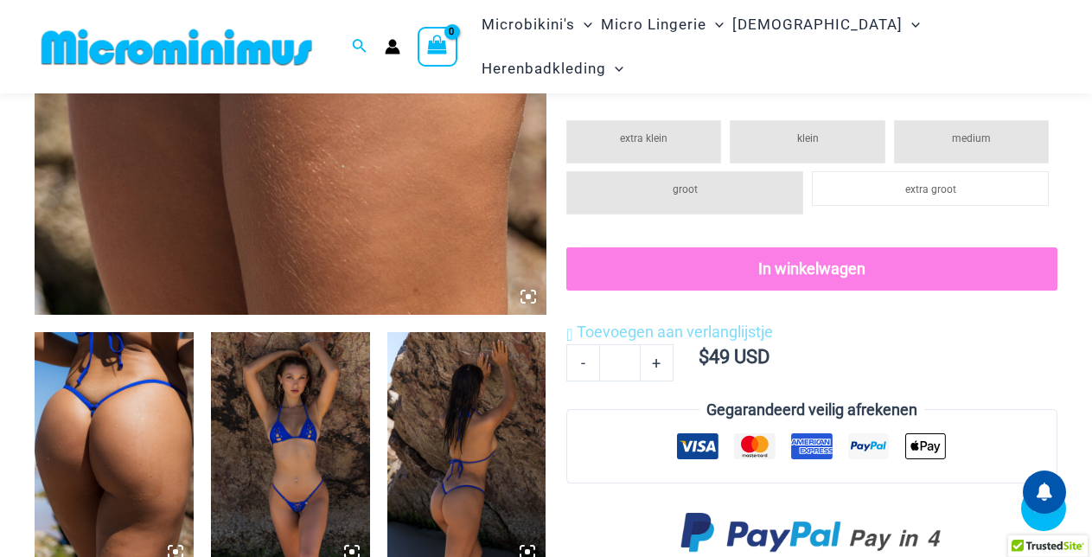
scroll to position [698, 0]
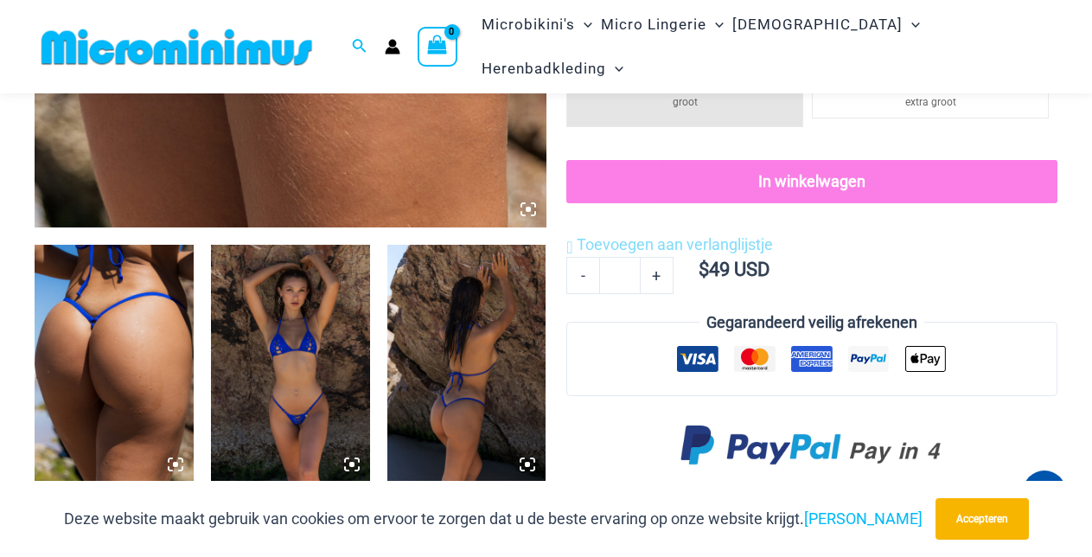
click at [293, 364] on img at bounding box center [290, 364] width 159 height 239
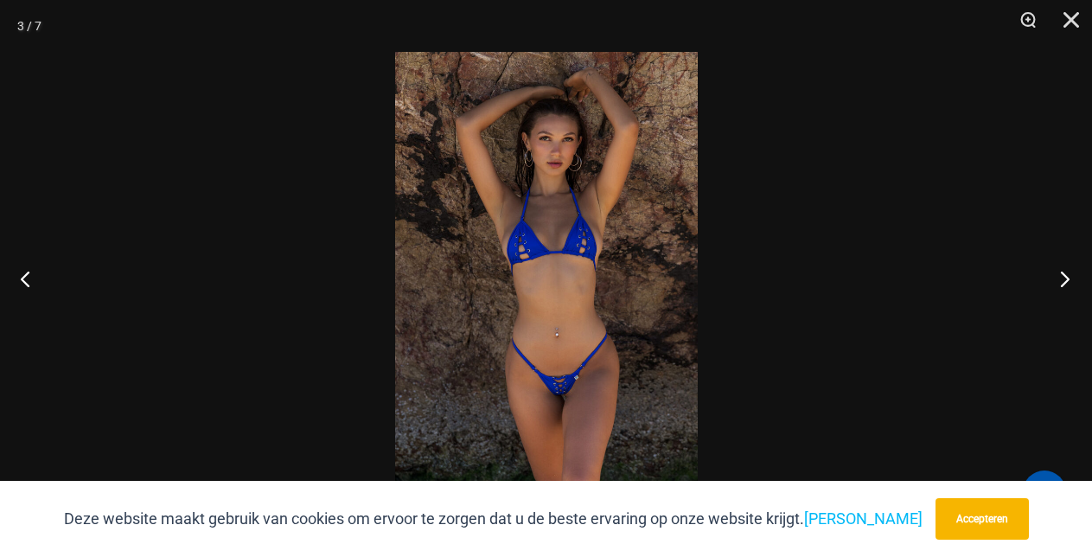
click at [1062, 278] on button "Volgende" at bounding box center [1059, 278] width 65 height 86
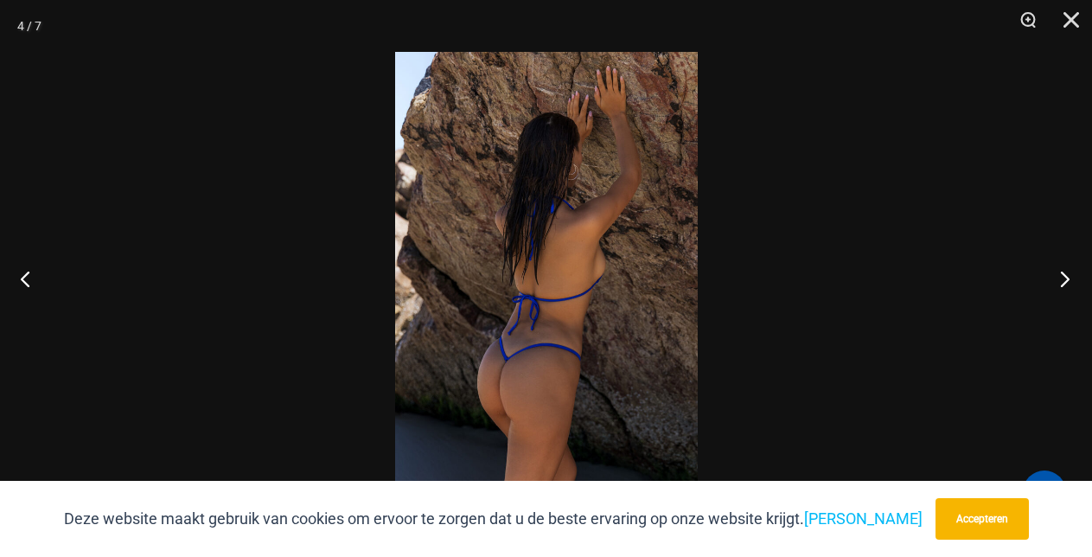
click at [1062, 278] on button "Volgende" at bounding box center [1059, 278] width 65 height 86
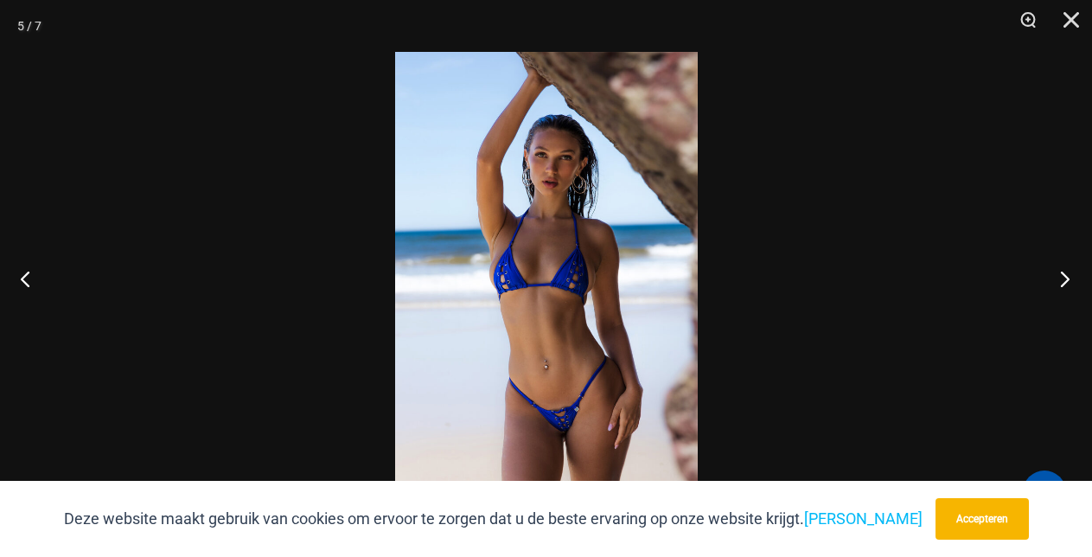
click at [1062, 278] on button "Volgende" at bounding box center [1059, 278] width 65 height 86
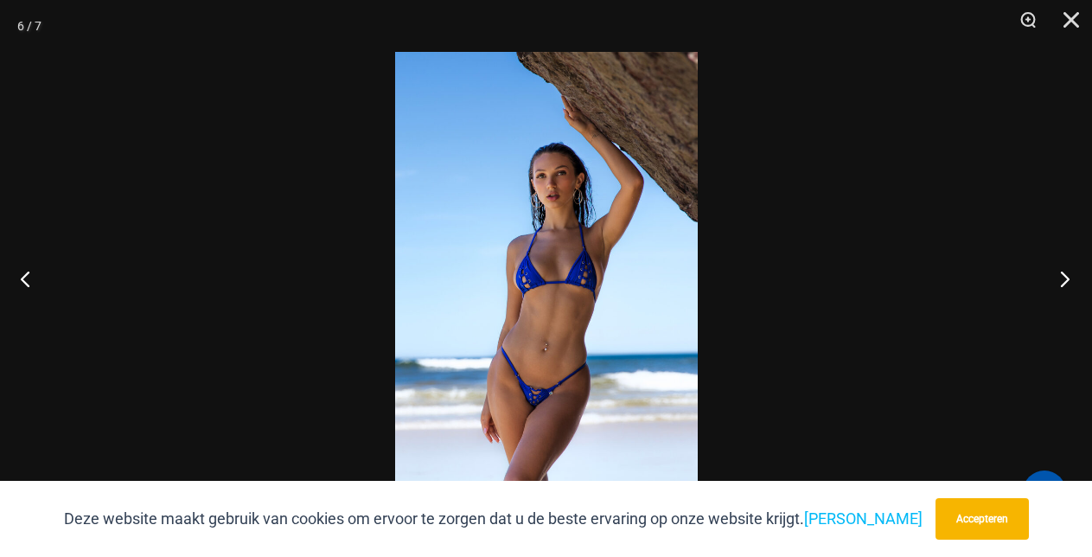
click at [1062, 278] on button "Volgende" at bounding box center [1059, 278] width 65 height 86
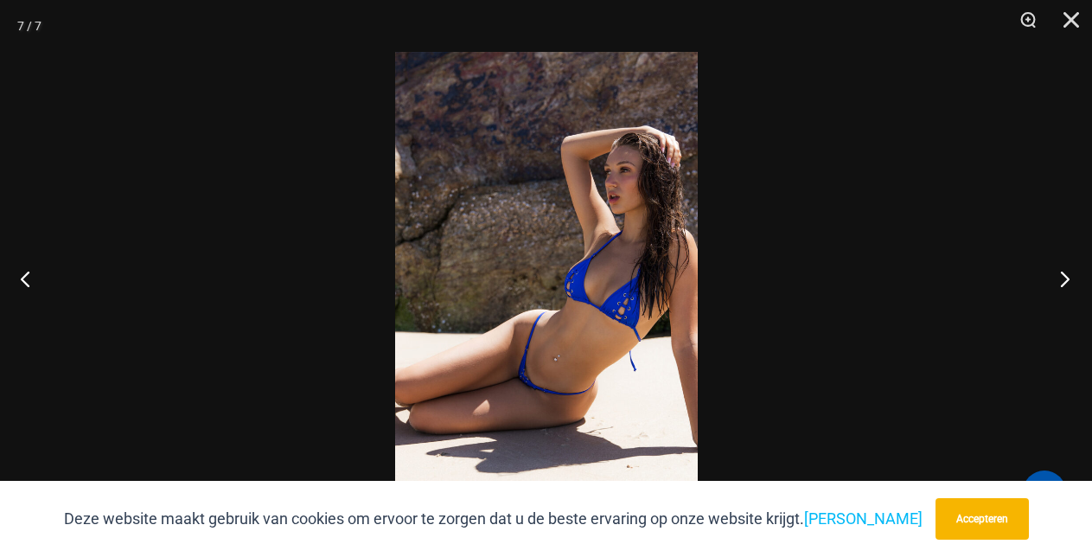
click at [1062, 278] on button "Volgende" at bounding box center [1059, 278] width 65 height 86
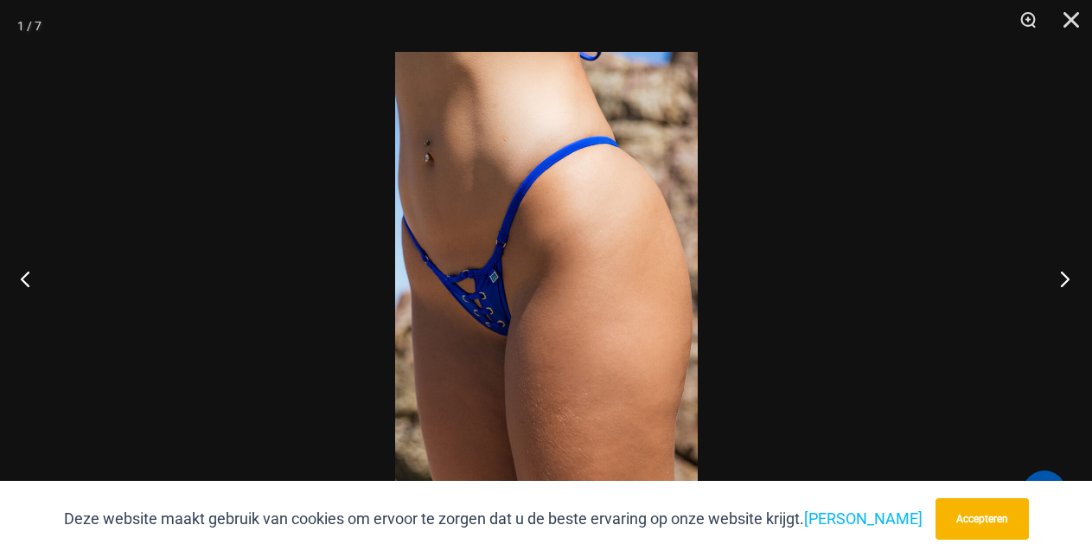
click at [1062, 278] on button "Volgende" at bounding box center [1059, 278] width 65 height 86
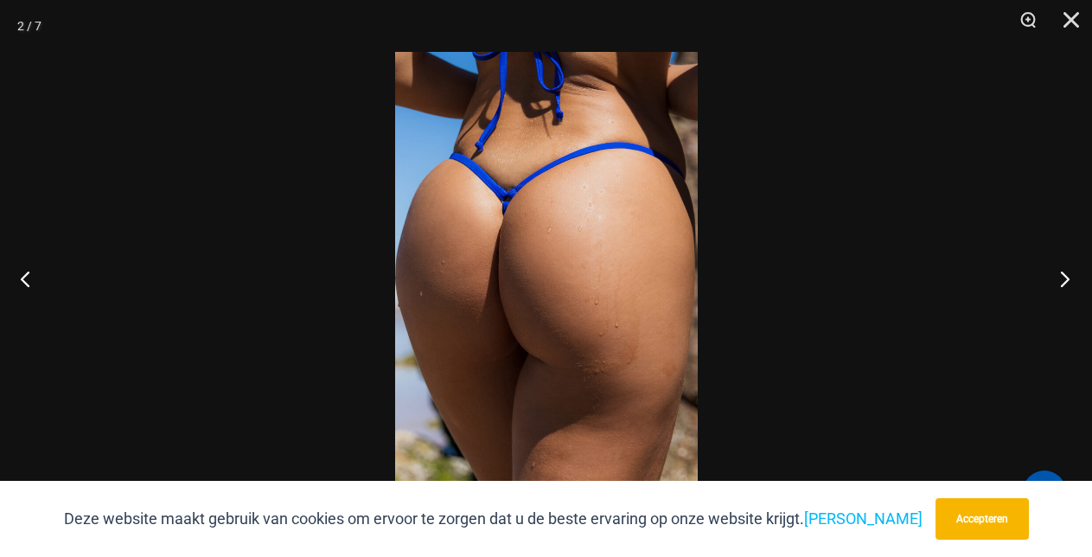
click at [1062, 278] on button "Volgende" at bounding box center [1059, 278] width 65 height 86
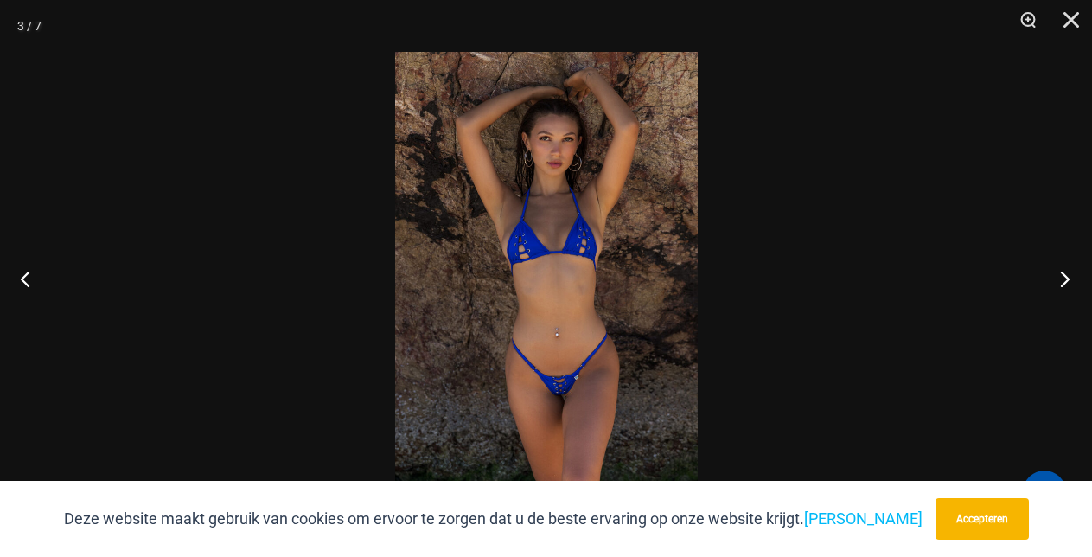
click at [1062, 278] on button "Volgende" at bounding box center [1059, 278] width 65 height 86
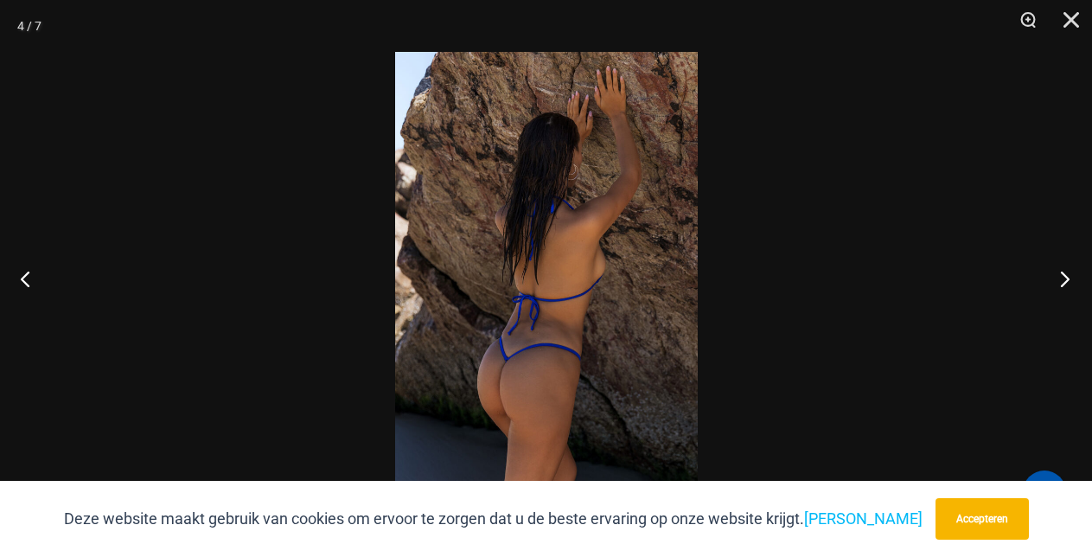
click at [1062, 278] on button "Volgende" at bounding box center [1059, 278] width 65 height 86
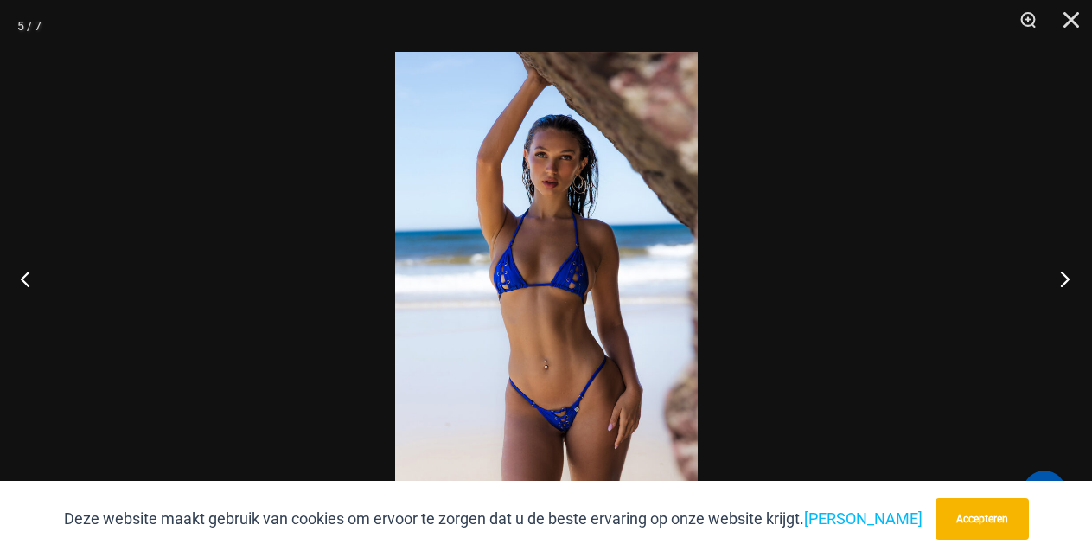
click at [1062, 278] on button "Volgende" at bounding box center [1059, 278] width 65 height 86
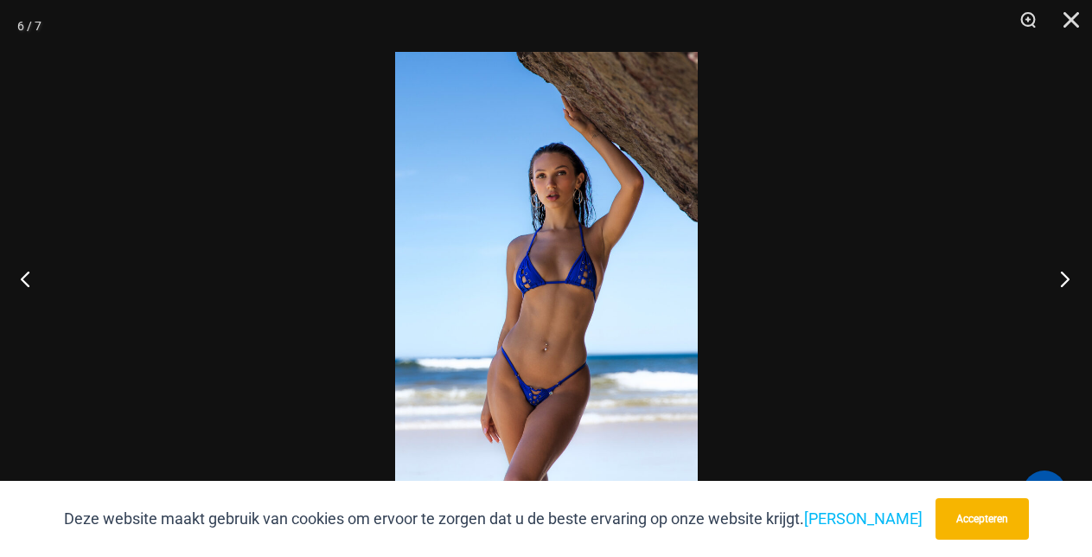
click at [1062, 278] on button "Volgende" at bounding box center [1059, 278] width 65 height 86
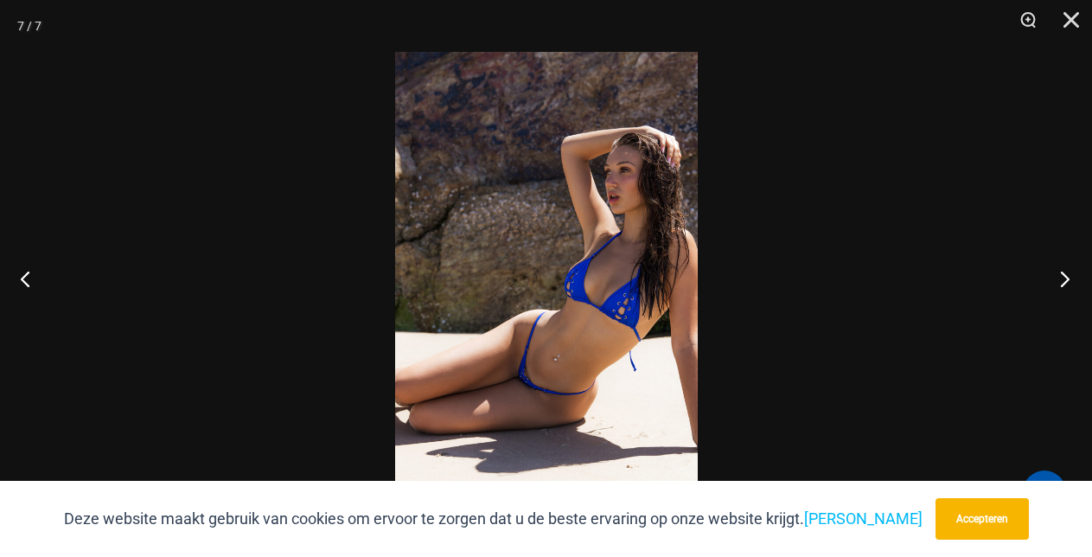
click at [1062, 278] on button "Volgende" at bounding box center [1059, 278] width 65 height 86
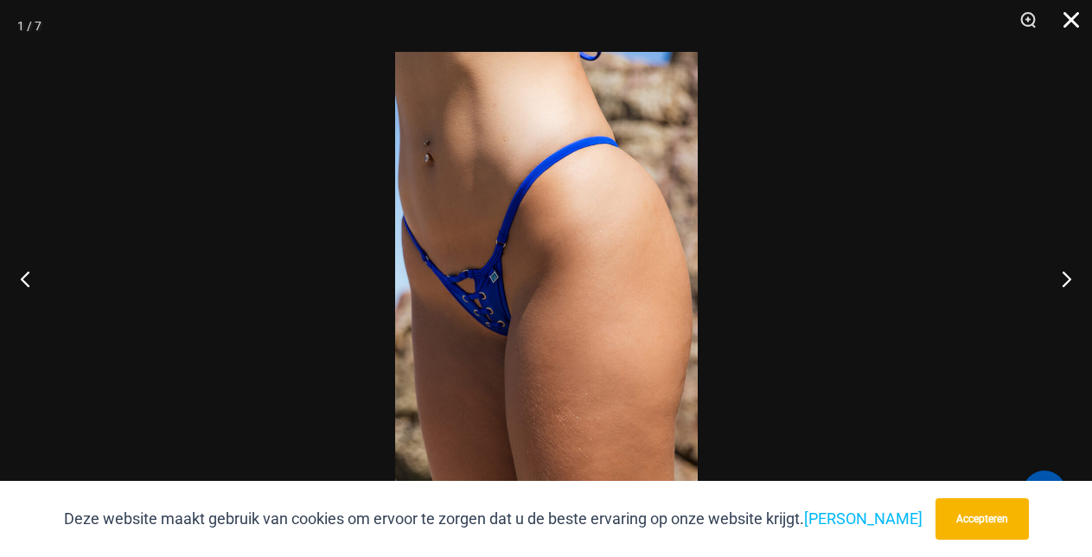
click at [1065, 21] on button "Dichtbij" at bounding box center [1064, 26] width 43 height 52
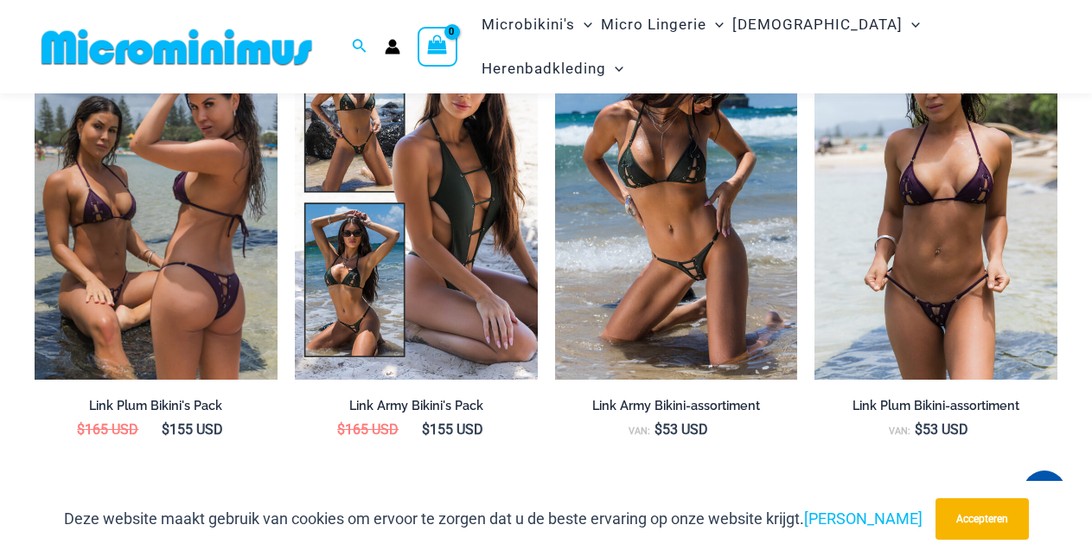
scroll to position [1653, 0]
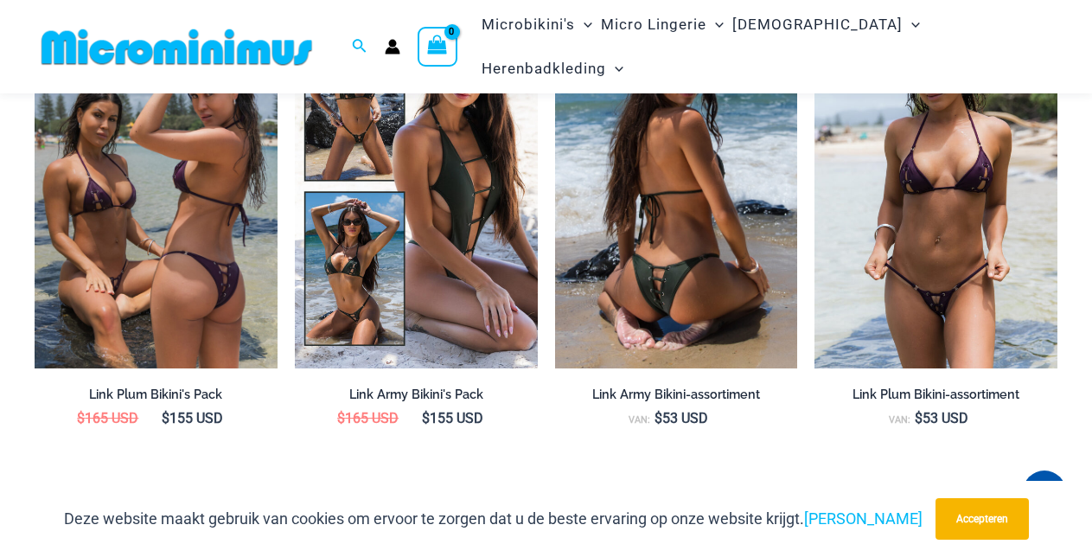
click at [642, 260] on img at bounding box center [676, 186] width 243 height 364
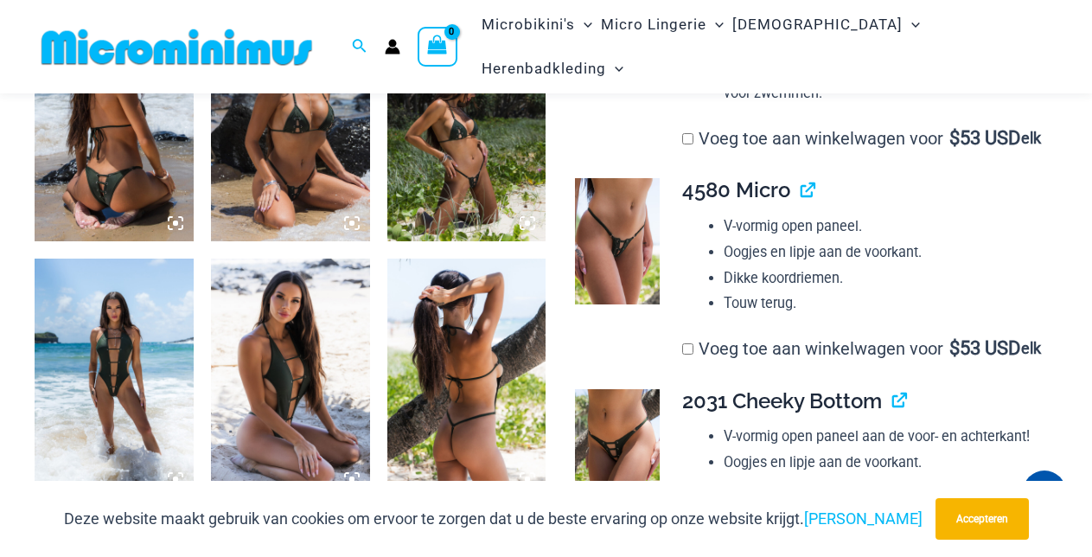
scroll to position [985, 0]
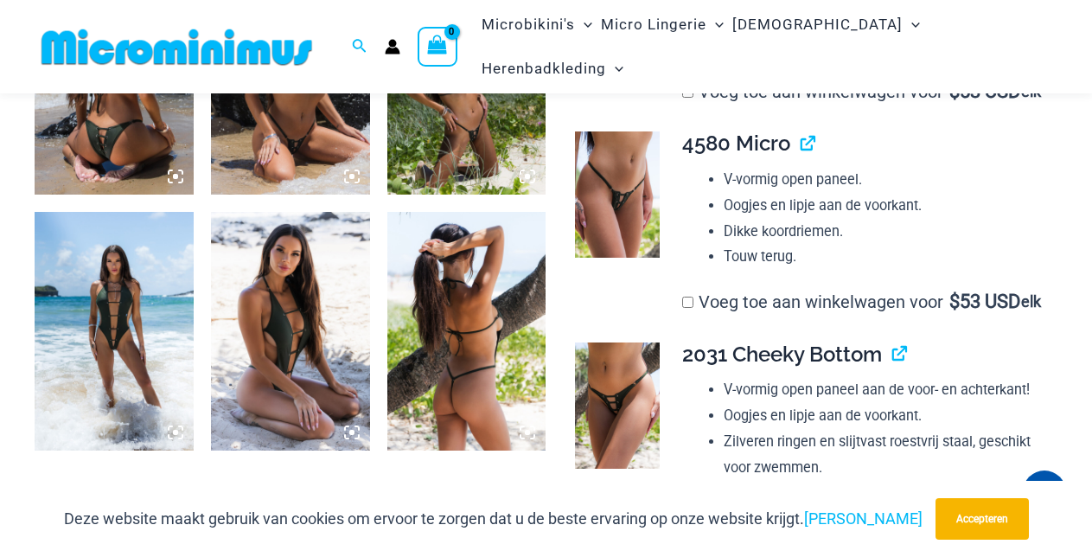
click at [450, 84] on img at bounding box center [466, 76] width 159 height 239
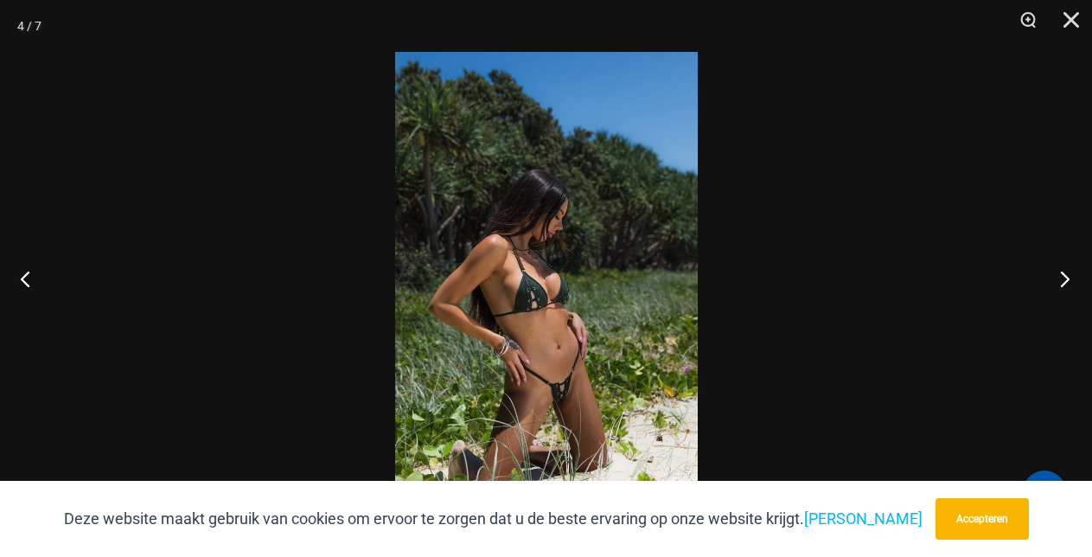
click at [1059, 278] on button "Volgende" at bounding box center [1059, 278] width 65 height 86
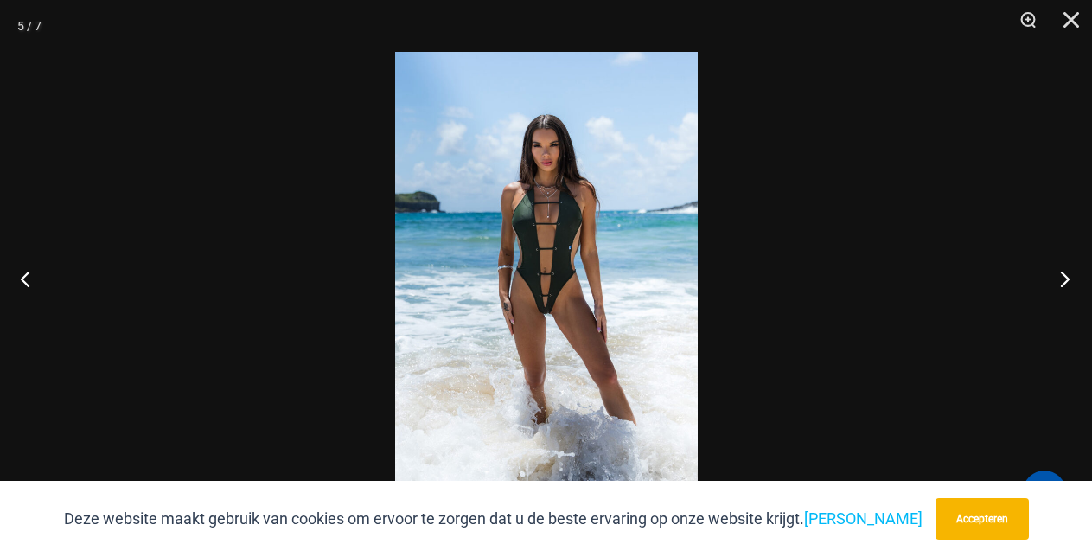
click at [1059, 278] on button "Volgende" at bounding box center [1059, 278] width 65 height 86
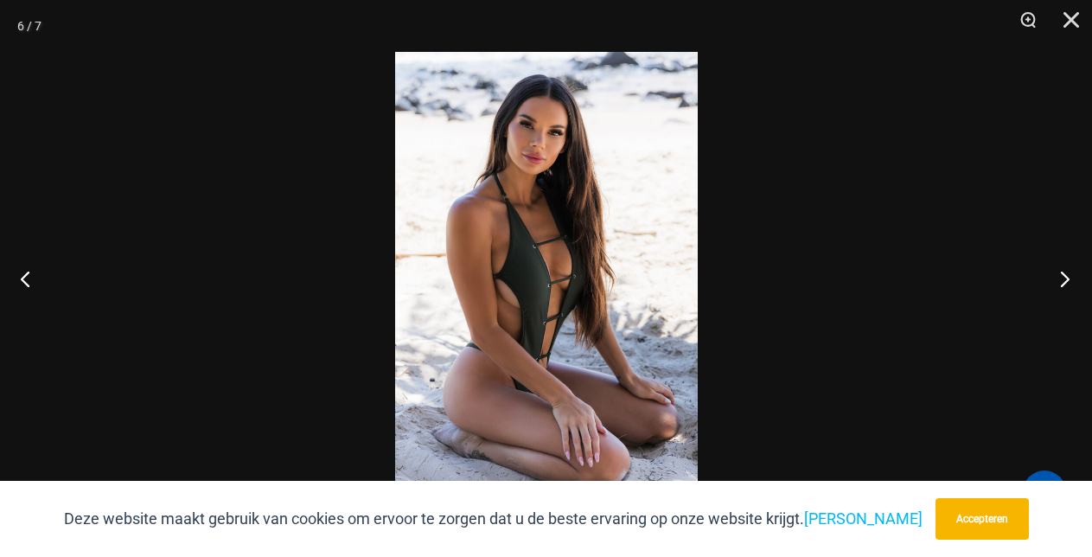
click at [1059, 278] on button "Volgende" at bounding box center [1059, 278] width 65 height 86
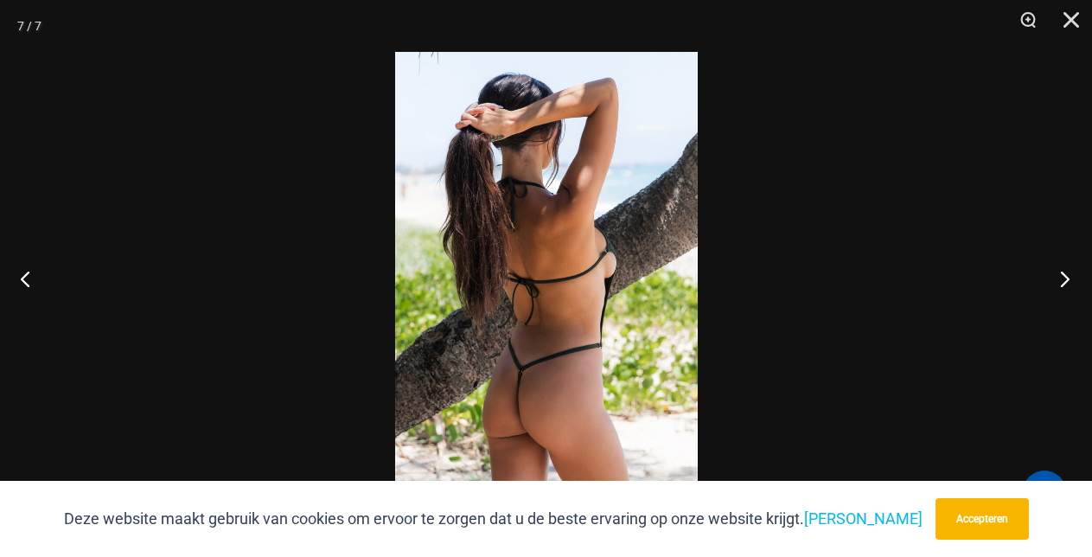
click at [1059, 278] on button "Volgende" at bounding box center [1059, 278] width 65 height 86
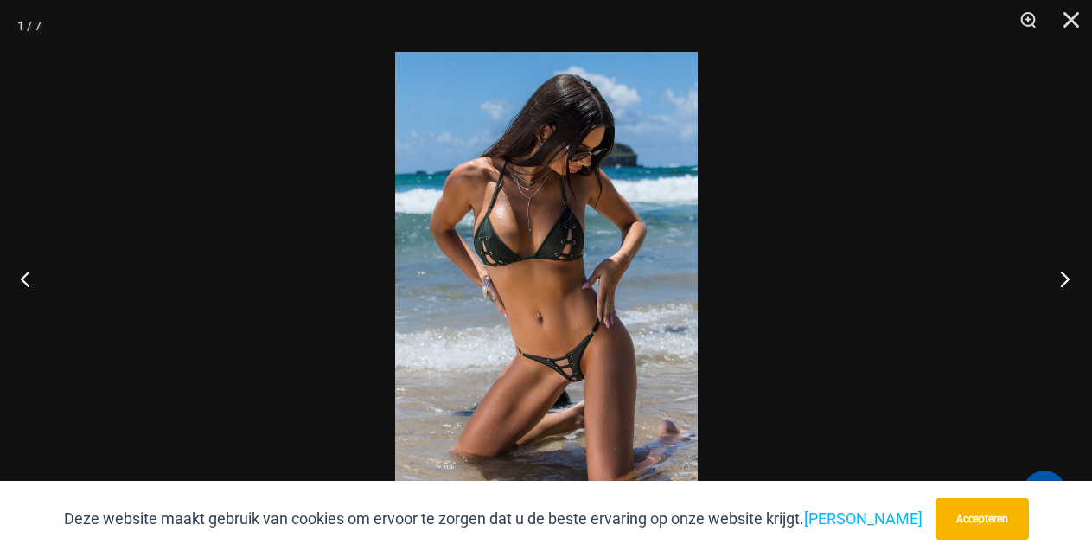
click at [1059, 278] on button "Volgende" at bounding box center [1059, 278] width 65 height 86
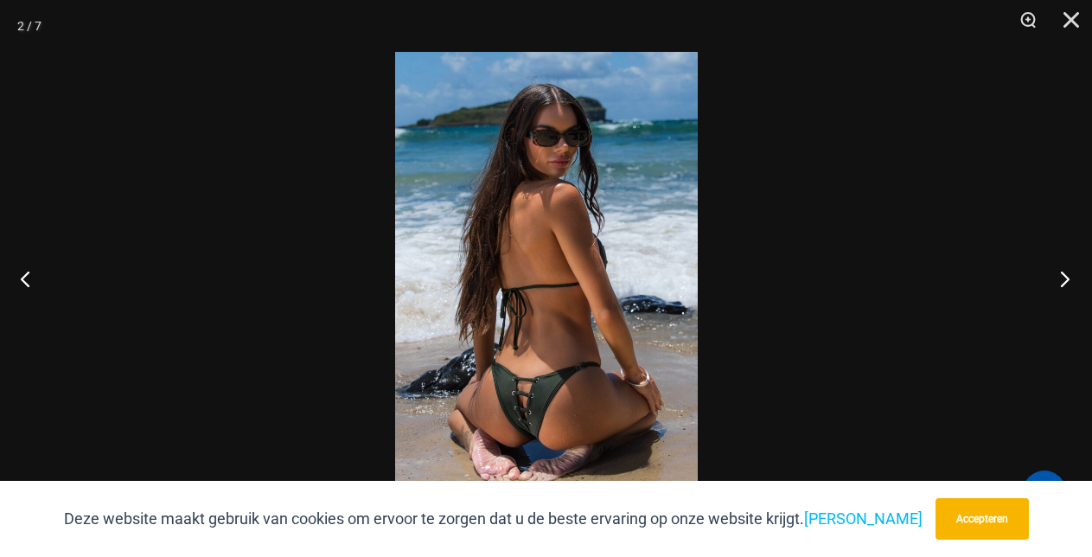
click at [1059, 278] on button "Volgende" at bounding box center [1059, 278] width 65 height 86
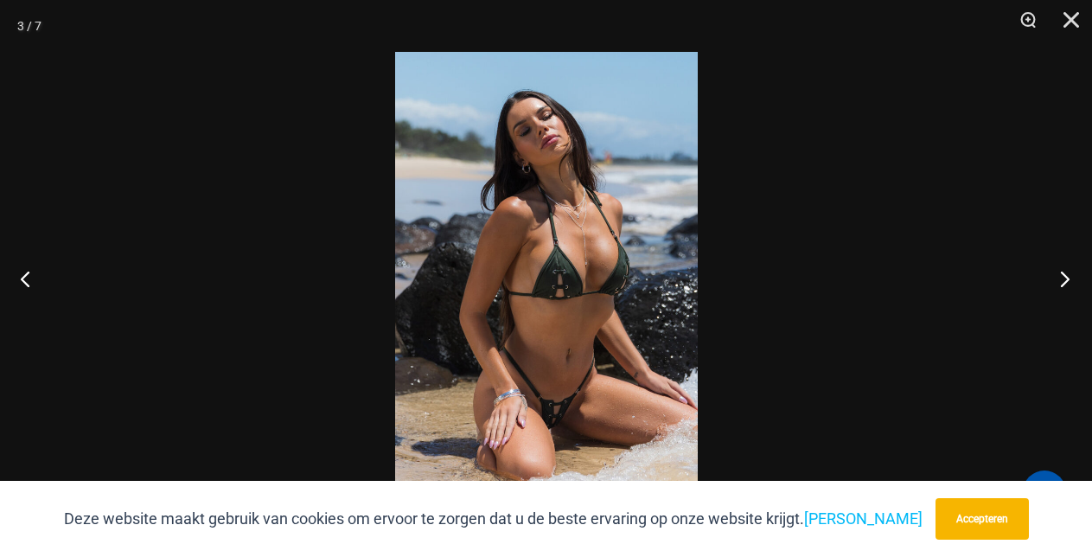
click at [1059, 278] on button "Volgende" at bounding box center [1059, 278] width 65 height 86
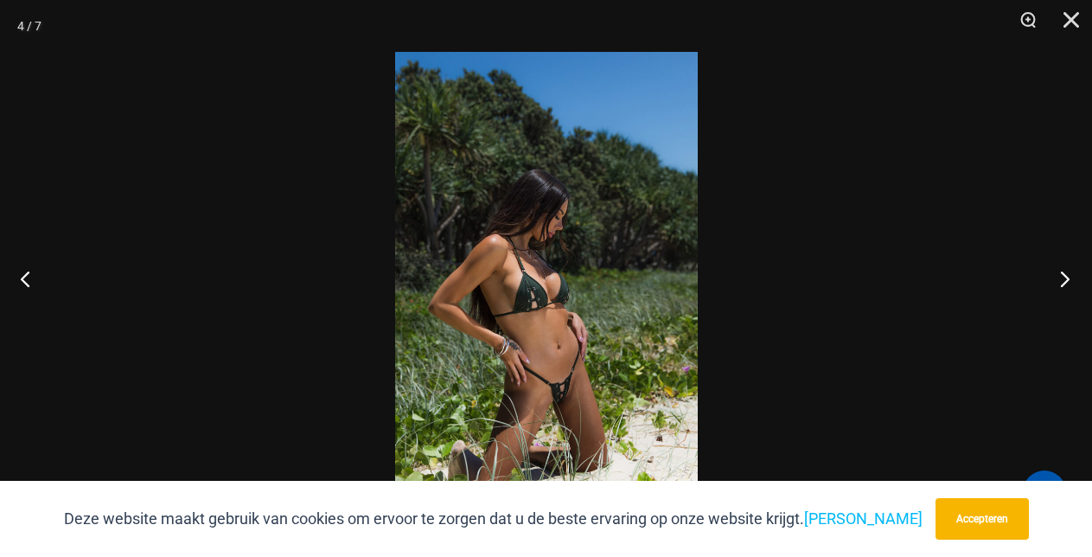
click at [1059, 278] on button "Volgende" at bounding box center [1059, 278] width 65 height 86
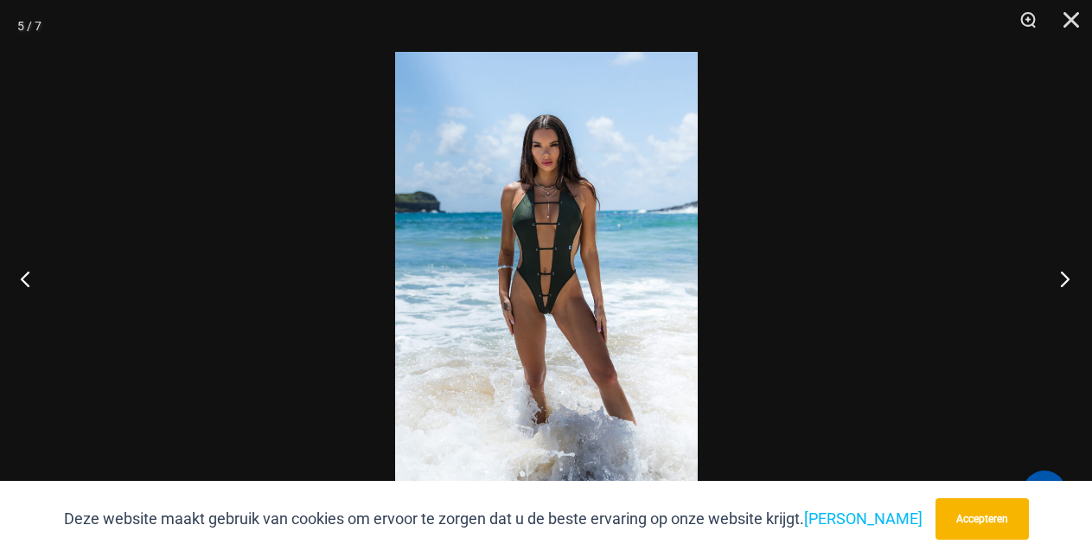
click at [1059, 278] on button "Volgende" at bounding box center [1059, 278] width 65 height 86
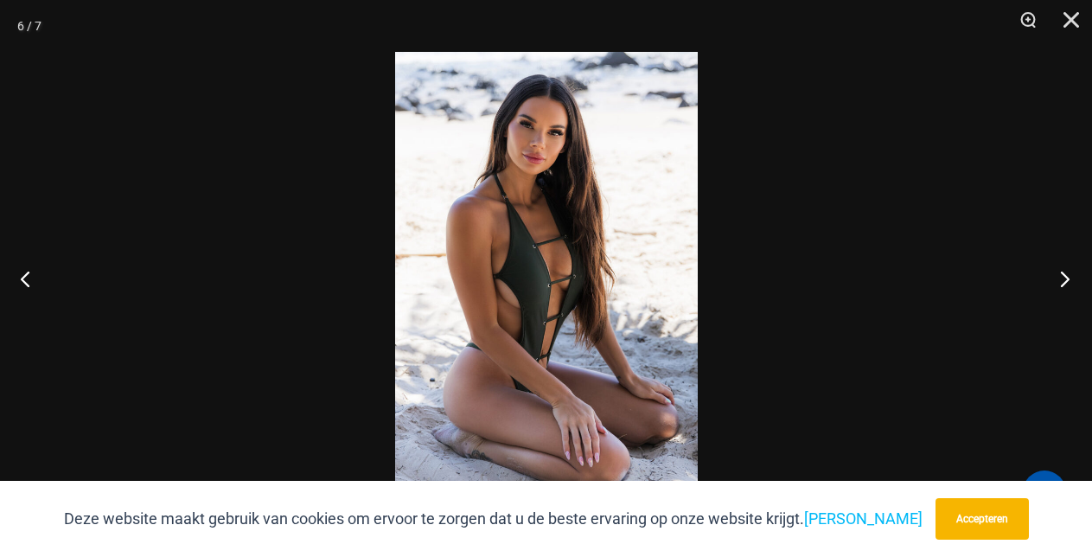
click at [1059, 278] on button "Volgende" at bounding box center [1059, 278] width 65 height 86
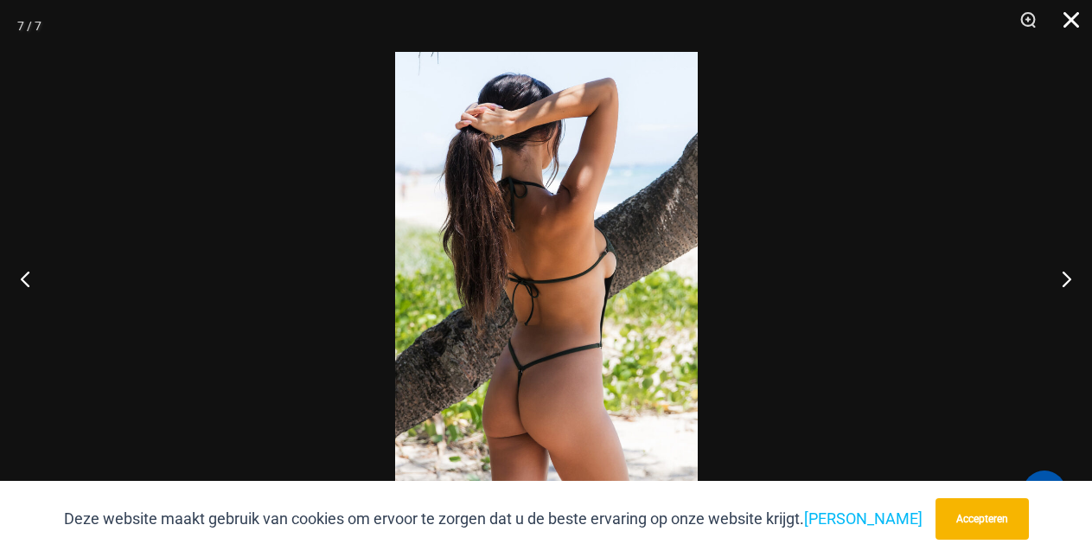
click at [1064, 16] on button "Dichtbij" at bounding box center [1064, 26] width 43 height 52
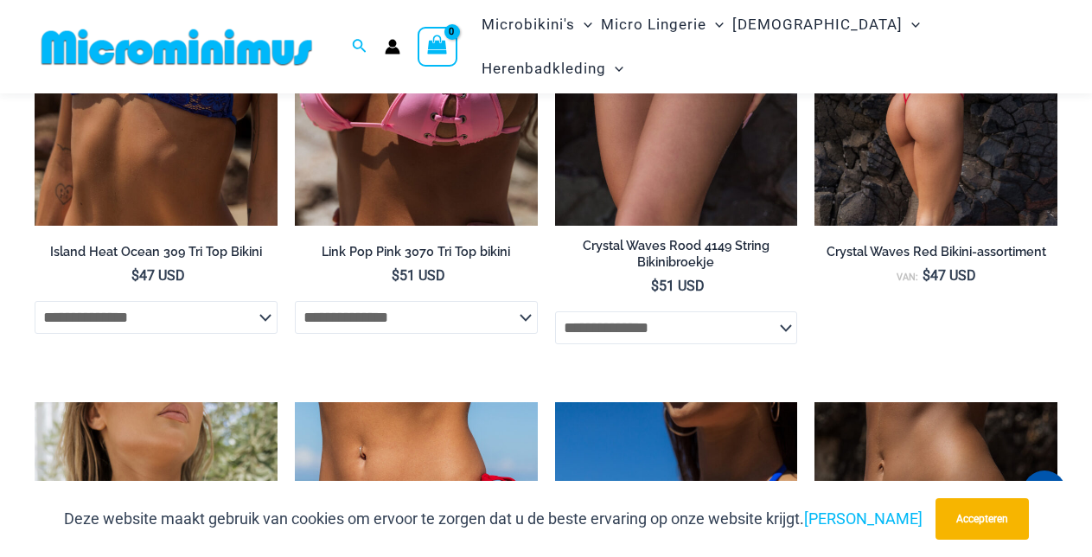
scroll to position [4001, 0]
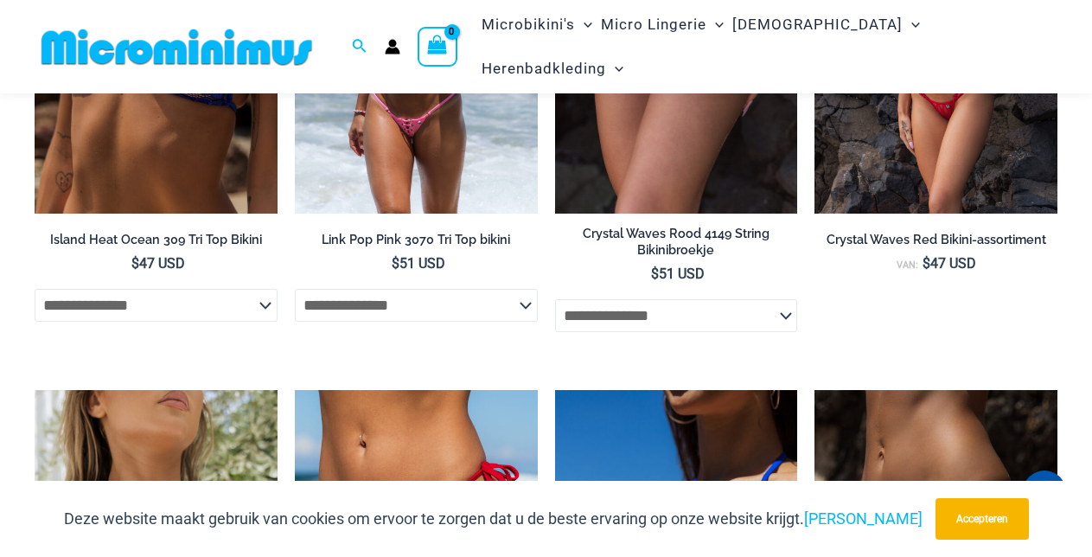
click at [404, 246] on font "Link Pop Pink 3070 Tri Top bikini" at bounding box center [416, 239] width 188 height 15
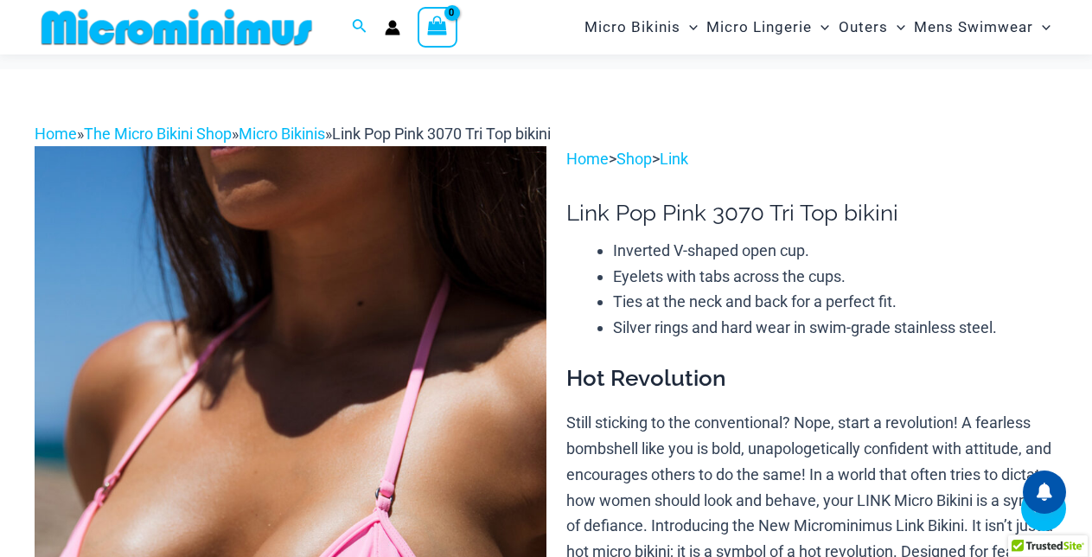
scroll to position [689, 0]
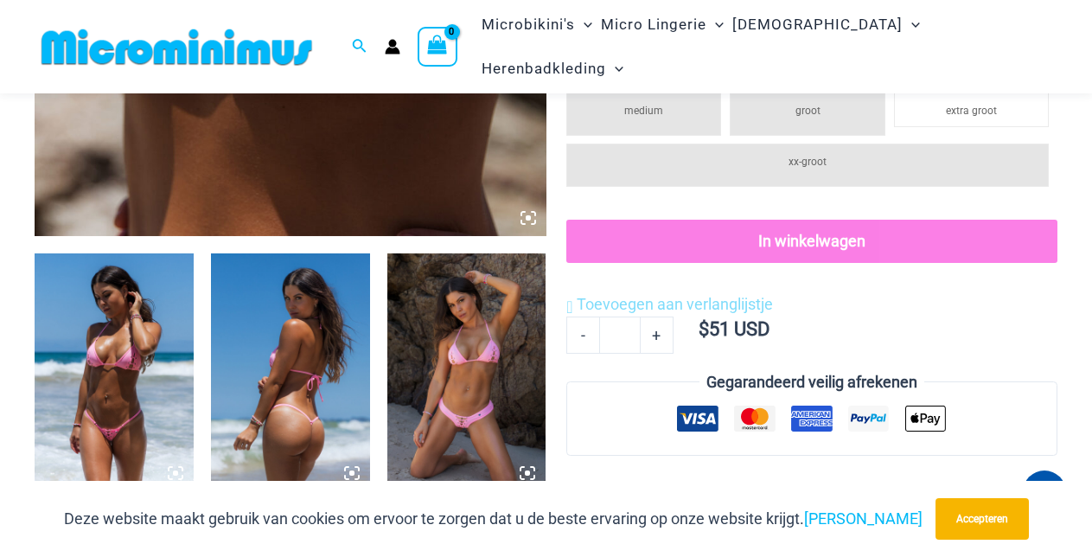
click at [129, 422] on img at bounding box center [114, 372] width 159 height 239
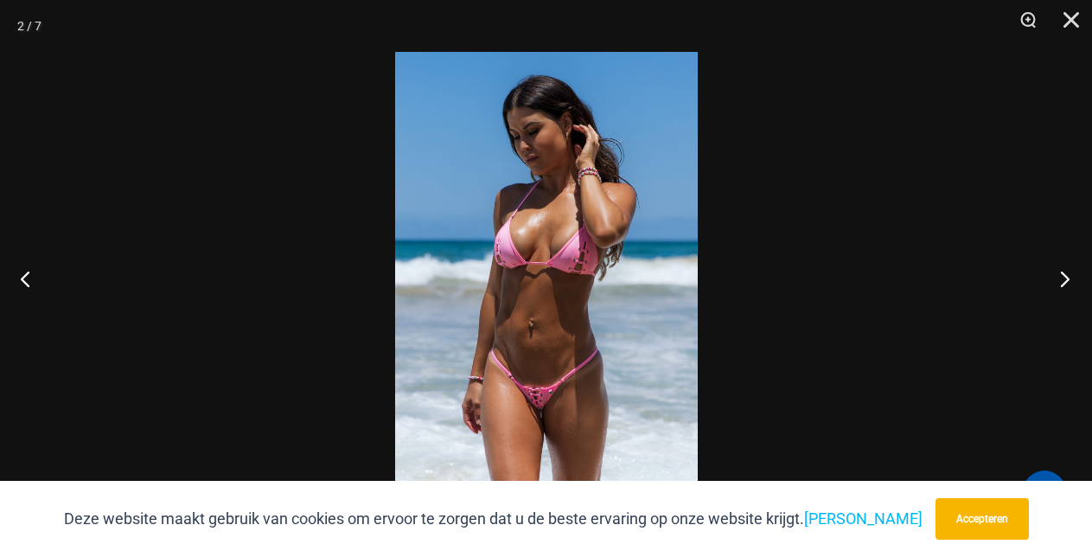
click at [1067, 277] on button "Volgende" at bounding box center [1059, 278] width 65 height 86
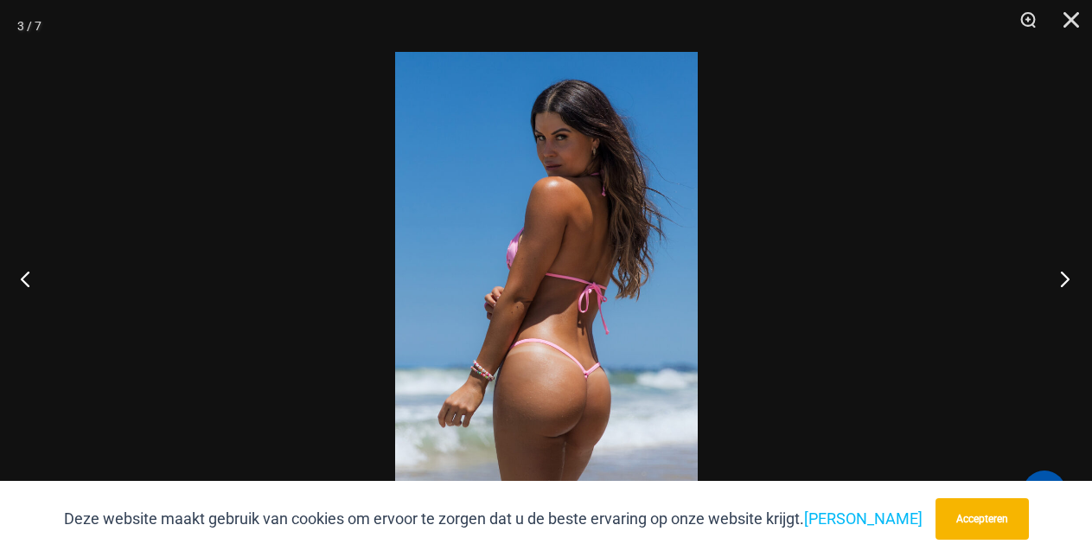
click at [1067, 277] on button "Volgende" at bounding box center [1059, 278] width 65 height 86
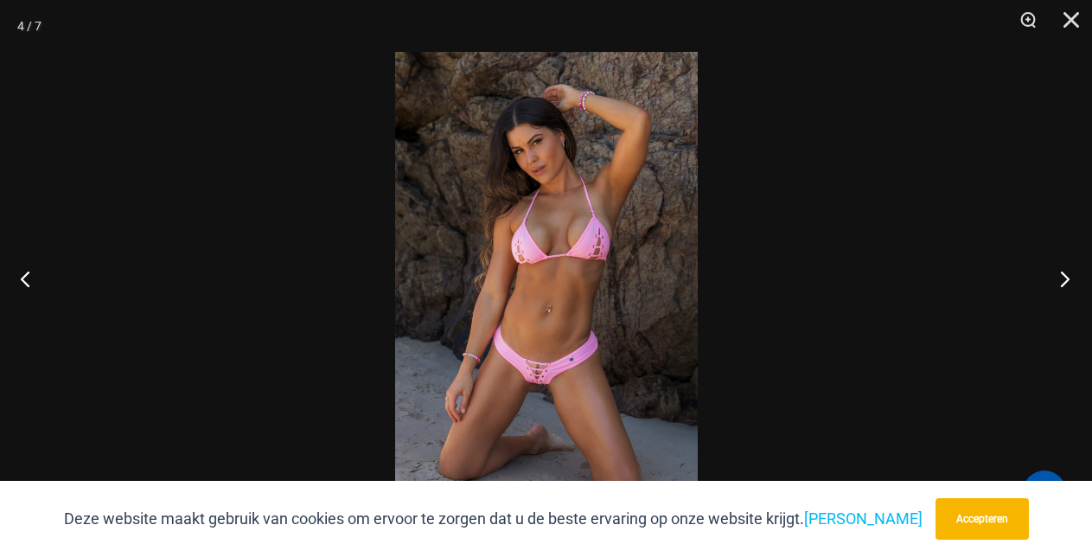
click at [1067, 277] on button "Volgende" at bounding box center [1059, 278] width 65 height 86
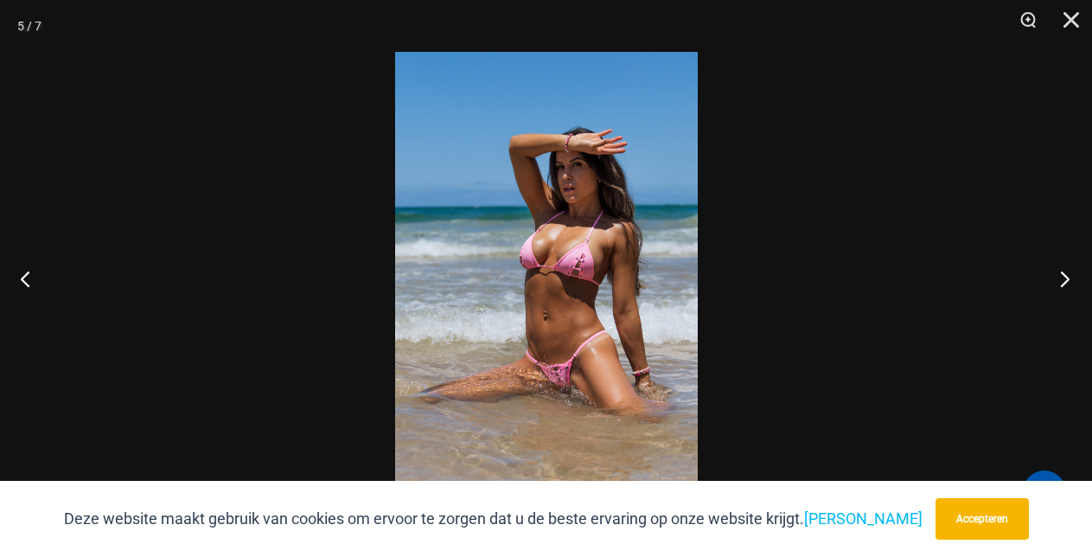
click at [1067, 277] on button "Volgende" at bounding box center [1059, 278] width 65 height 86
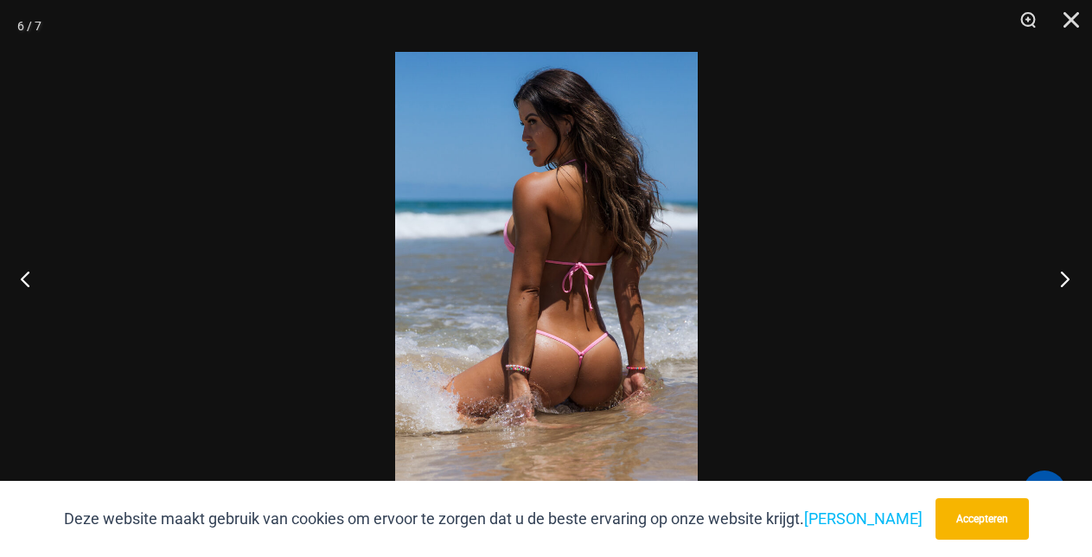
click at [1067, 277] on button "Volgende" at bounding box center [1059, 278] width 65 height 86
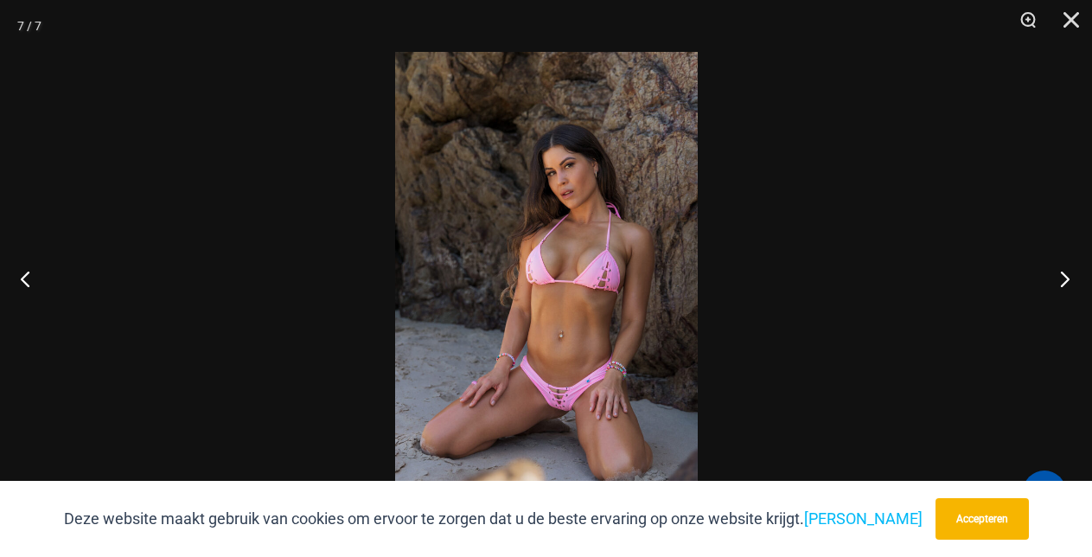
click at [1067, 277] on button "Volgende" at bounding box center [1059, 278] width 65 height 86
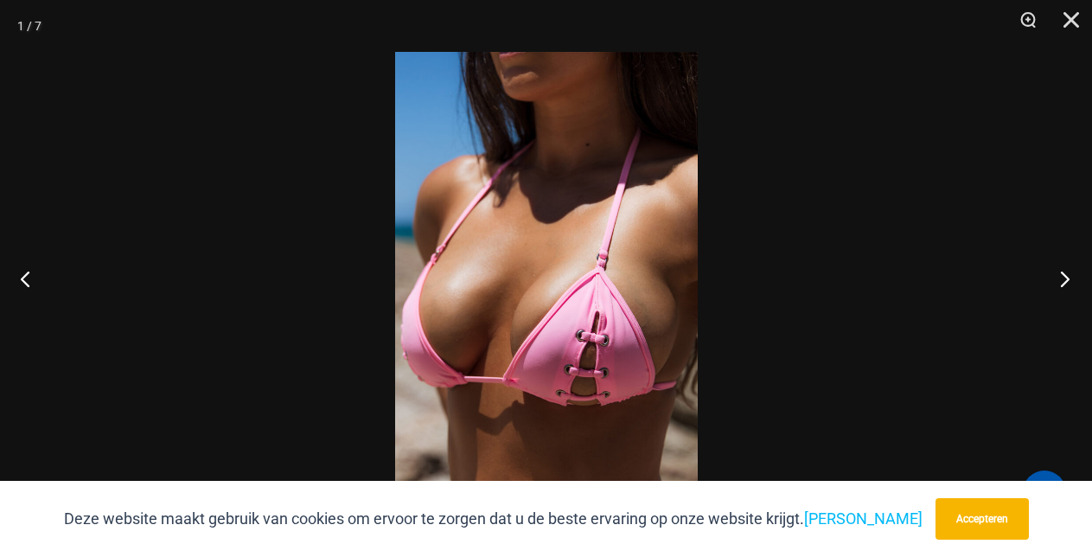
click at [1067, 277] on button "Volgende" at bounding box center [1059, 278] width 65 height 86
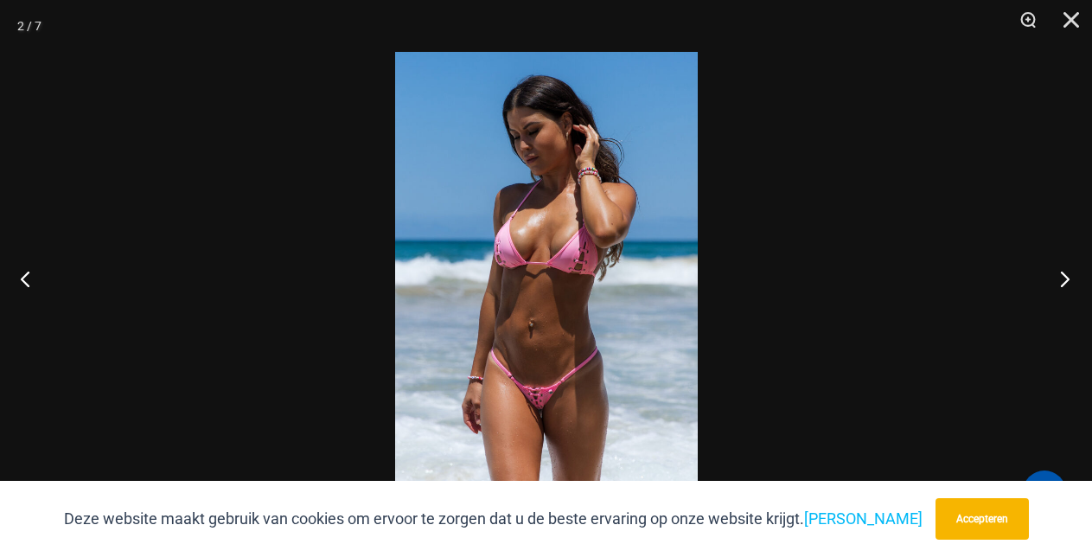
click at [1067, 277] on button "Volgende" at bounding box center [1059, 278] width 65 height 86
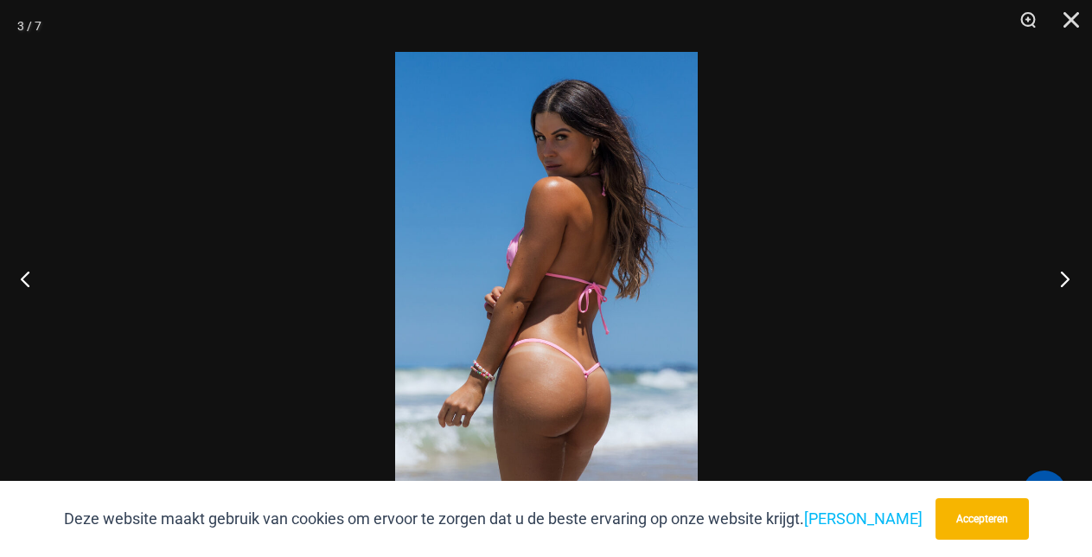
click at [1067, 277] on button "Volgende" at bounding box center [1059, 278] width 65 height 86
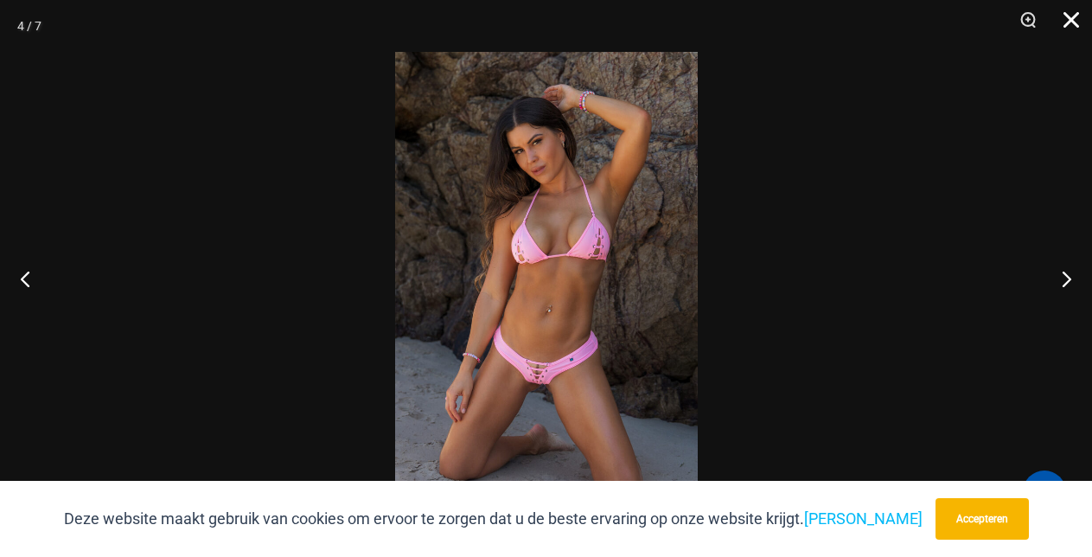
click at [1075, 21] on button "Dichtbij" at bounding box center [1064, 26] width 43 height 52
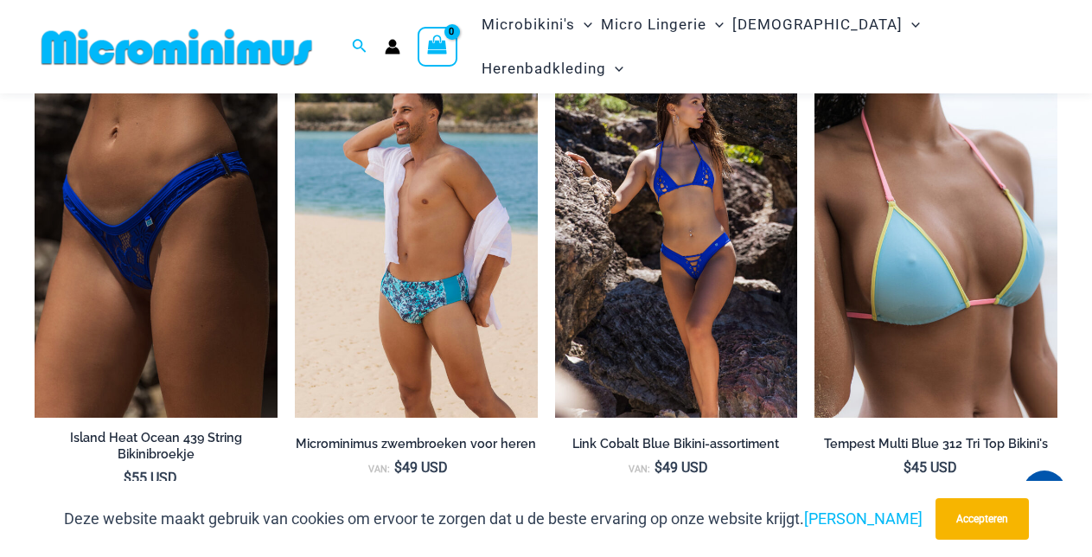
scroll to position [5411, 0]
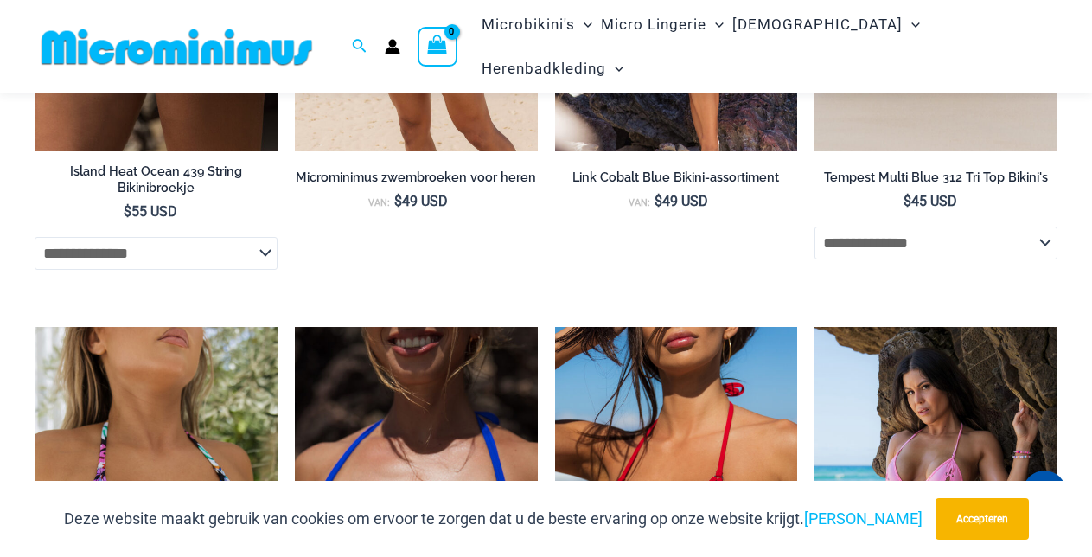
click at [909, 184] on font "Tempest Multi Blue 312 Tri Top Bikini's" at bounding box center [936, 176] width 224 height 15
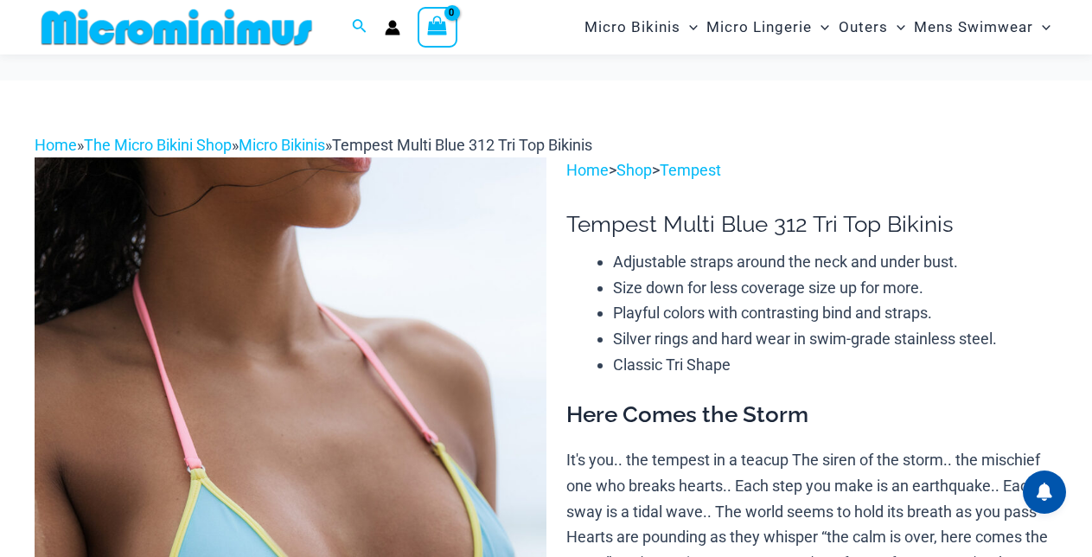
scroll to position [624, 0]
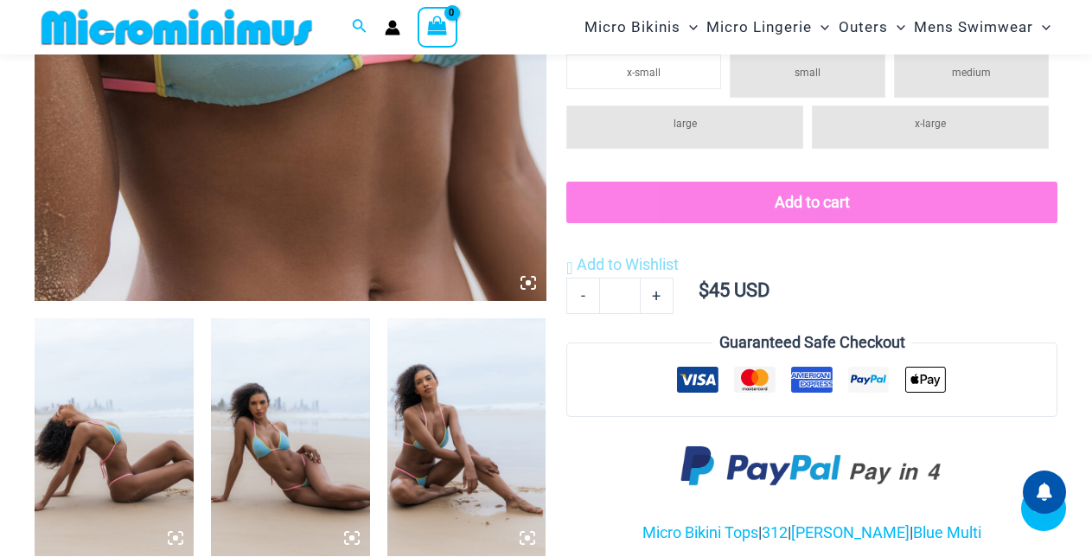
click at [437, 318] on img at bounding box center [466, 437] width 159 height 239
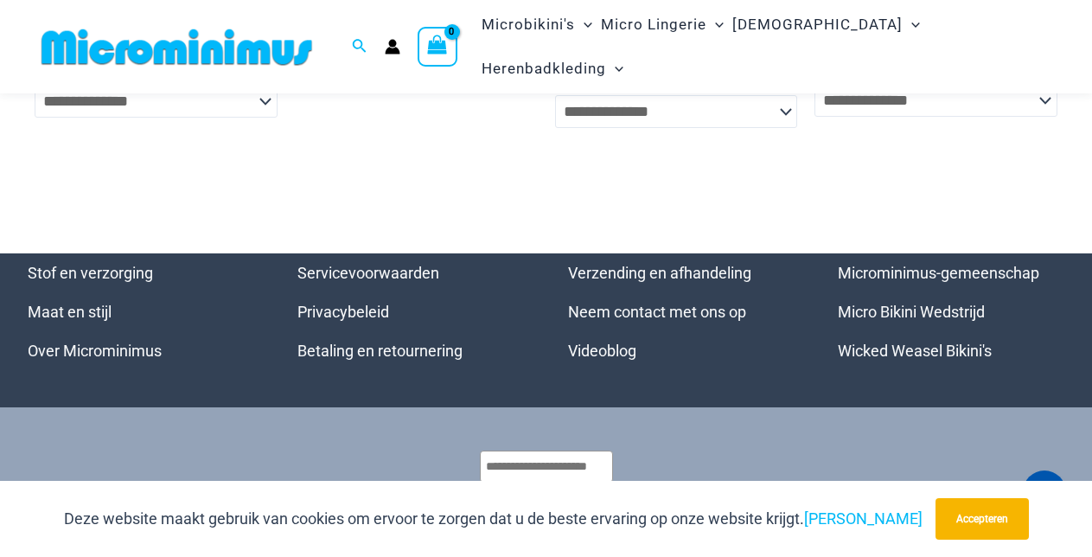
scroll to position [4502, 0]
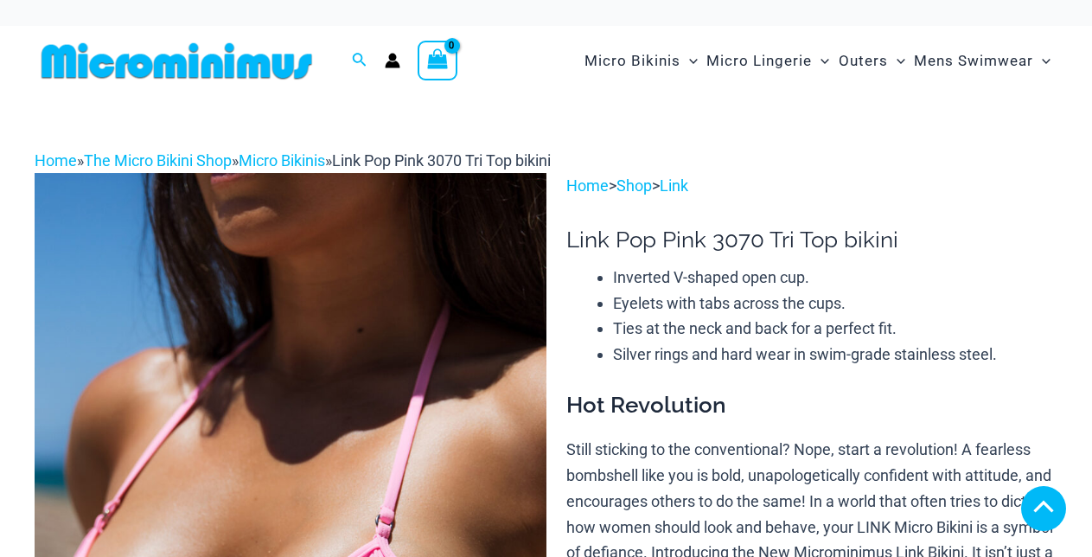
scroll to position [5366, 0]
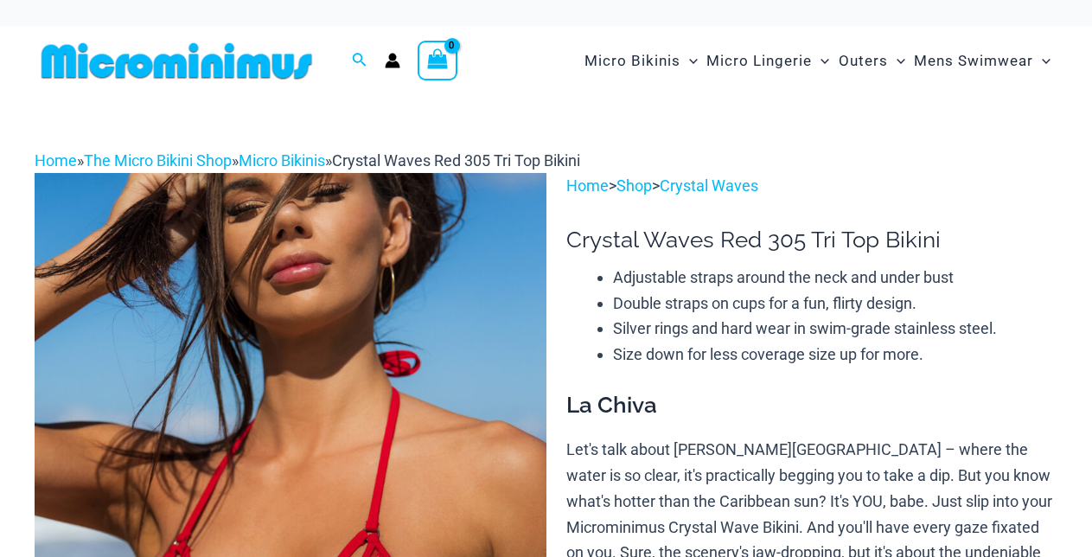
scroll to position [2750, 0]
